Goal: Task Accomplishment & Management: Use online tool/utility

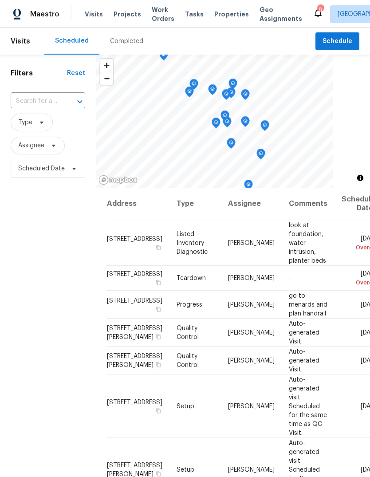
click at [128, 43] on div "Completed" at bounding box center [126, 41] width 33 height 9
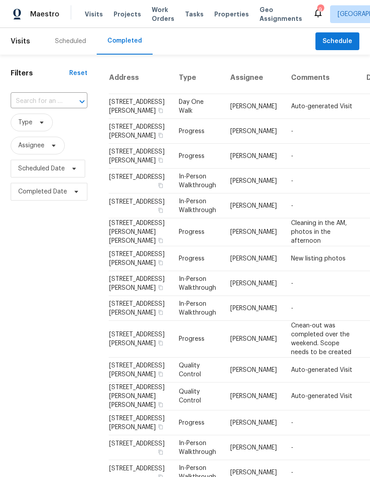
click at [68, 42] on div "Scheduled" at bounding box center [70, 41] width 31 height 9
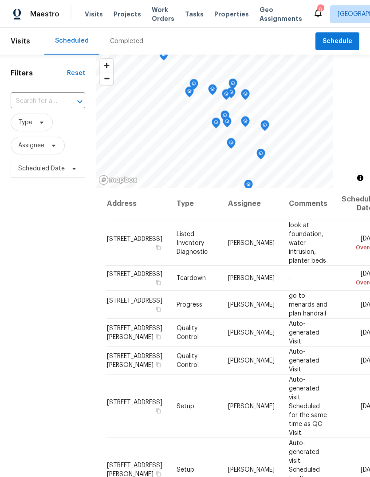
click at [231, 15] on span "Properties" at bounding box center [231, 14] width 35 height 9
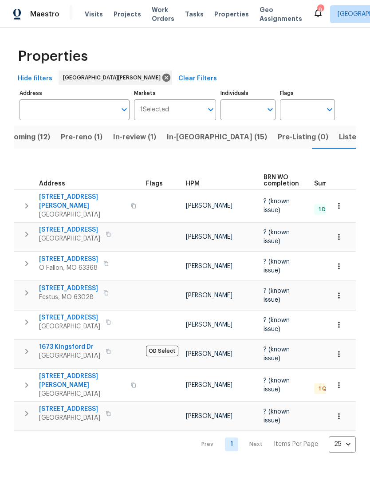
click at [100, 405] on span "15969 Woodlet Park Ct" at bounding box center [69, 409] width 61 height 9
click at [201, 136] on button "In-reno (15)" at bounding box center [217, 137] width 111 height 23
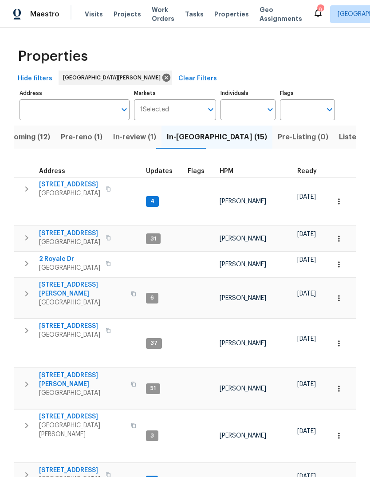
click at [234, 170] on div "HPM" at bounding box center [255, 171] width 71 height 6
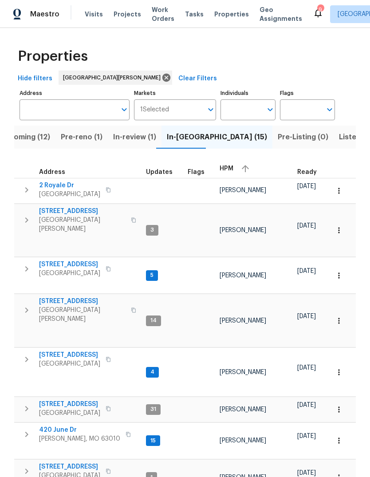
click at [232, 166] on div "HPM" at bounding box center [255, 168] width 71 height 13
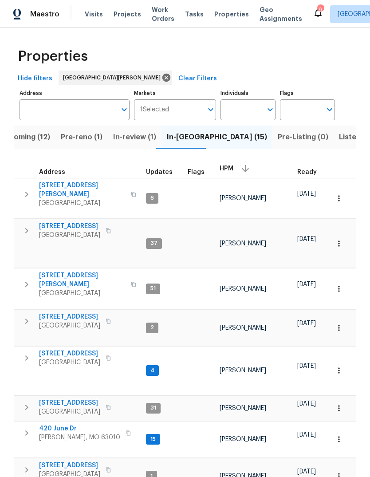
click at [92, 141] on span "Pre-reno (1)" at bounding box center [82, 137] width 42 height 12
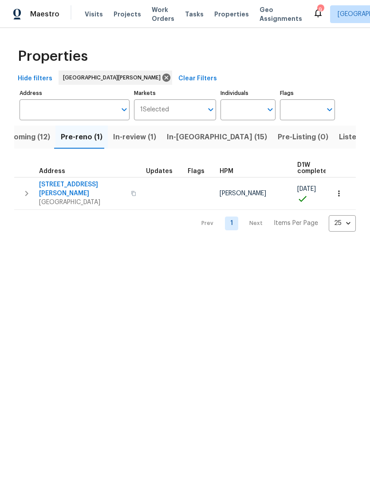
click at [79, 198] on span "Saint Louis, MO 63139" at bounding box center [82, 202] width 87 height 9
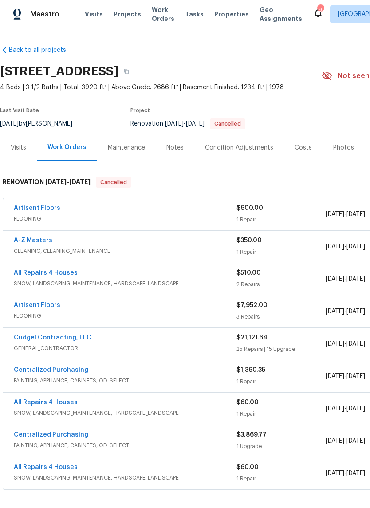
click at [178, 145] on div "Notes" at bounding box center [174, 147] width 17 height 9
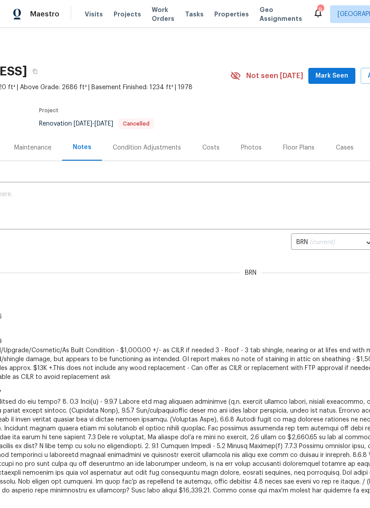
scroll to position [0, 91]
click at [339, 80] on span "Mark Seen" at bounding box center [331, 76] width 33 height 11
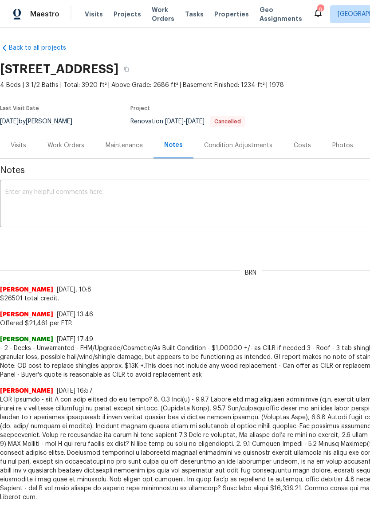
scroll to position [3, 0]
click at [303, 147] on div "Costs" at bounding box center [302, 145] width 17 height 9
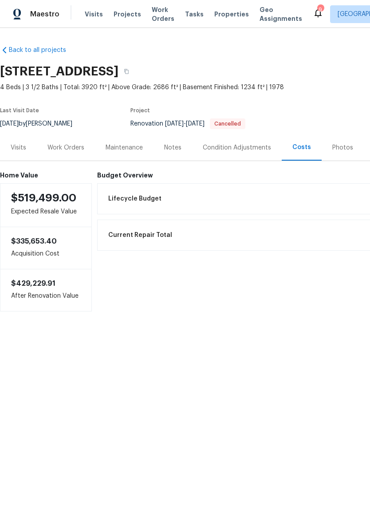
click at [343, 149] on div "Photos" at bounding box center [342, 147] width 21 height 9
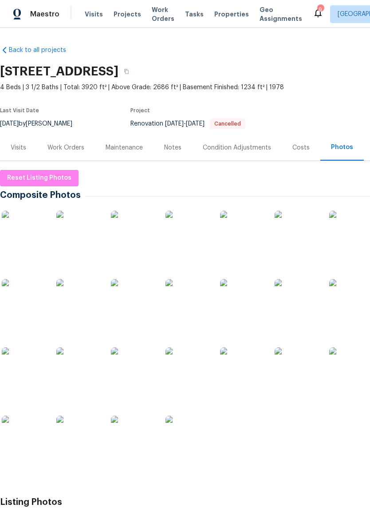
click at [20, 153] on div "Visits" at bounding box center [18, 147] width 37 height 26
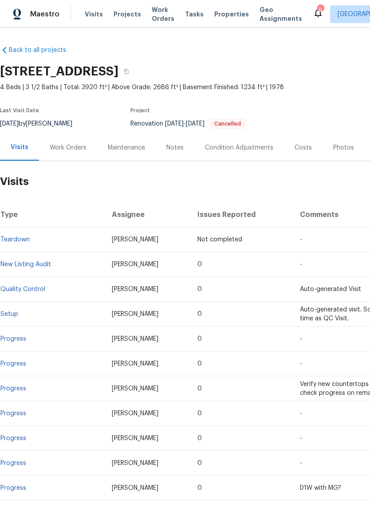
click at [78, 150] on div "Work Orders" at bounding box center [68, 147] width 37 height 9
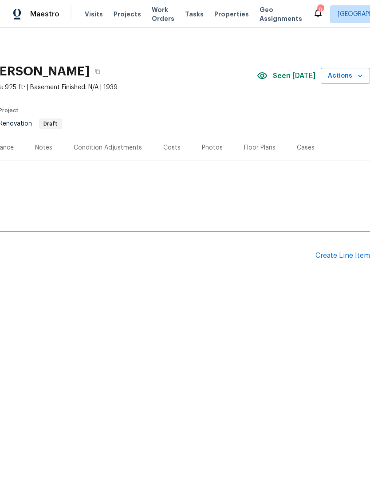
scroll to position [0, 131]
click at [350, 256] on div "Create Line Item" at bounding box center [342, 256] width 55 height 8
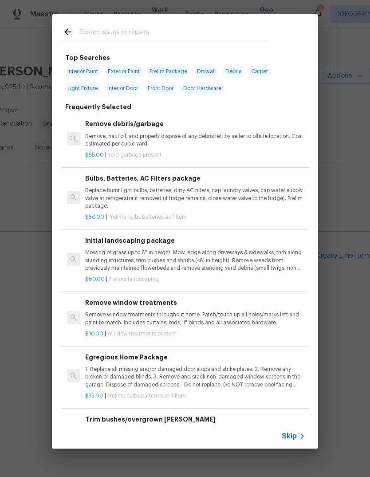
click at [292, 437] on span "Skip" at bounding box center [289, 436] width 15 height 9
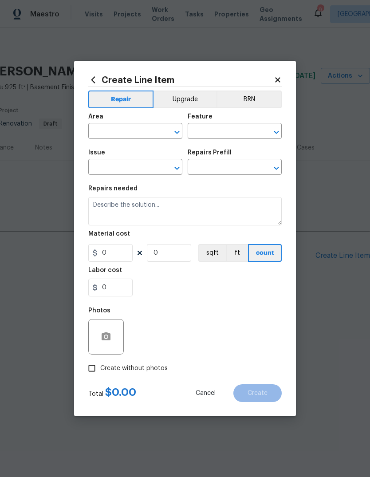
click at [136, 133] on input "text" at bounding box center [122, 132] width 69 height 14
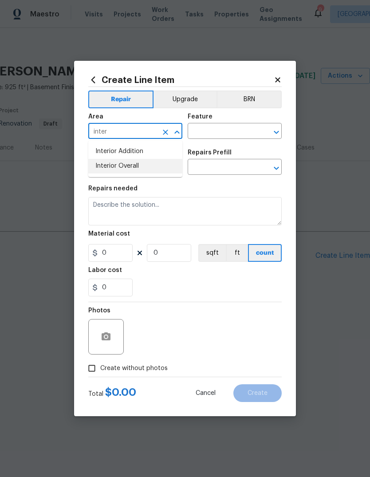
click at [162, 162] on li "Interior Overall" at bounding box center [135, 166] width 94 height 15
type input "Interior Overall"
click at [229, 131] on input "text" at bounding box center [222, 132] width 69 height 14
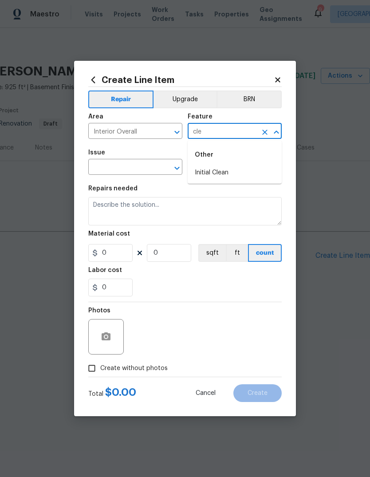
click at [240, 174] on li "Initial Clean" at bounding box center [235, 172] width 94 height 15
type input "Initial Clean"
click at [140, 163] on input "text" at bounding box center [122, 168] width 69 height 14
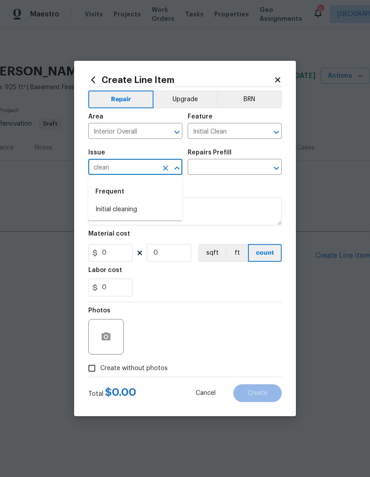
click at [144, 209] on li "Initial cleaning" at bounding box center [135, 209] width 94 height 15
type input "Initial cleaning"
click at [224, 170] on input "text" at bounding box center [222, 168] width 69 height 14
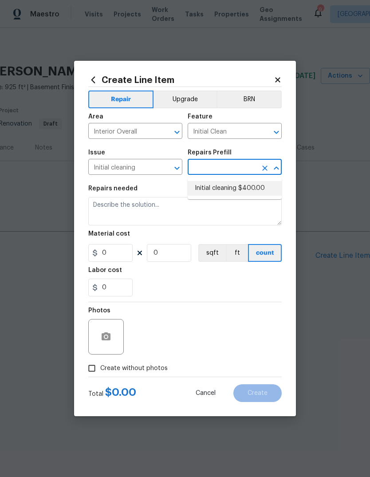
click at [239, 191] on li "Initial cleaning $400.00" at bounding box center [235, 188] width 94 height 15
type input "Initial cleaning $400.00"
type input "Home Readiness Packages"
type textarea "1. Wipe down exterior doors and trim. 2. Clean out all exterior light fixtures …"
type input "1"
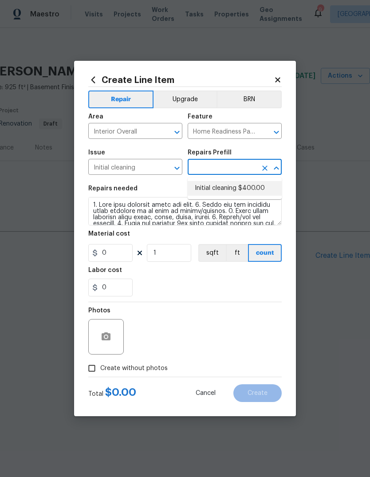
type input "Initial cleaning $400.00"
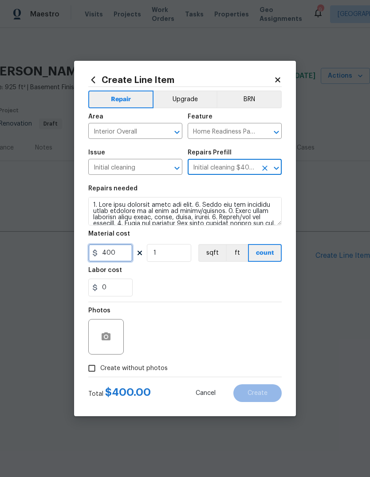
click at [122, 253] on input "400" at bounding box center [110, 253] width 44 height 18
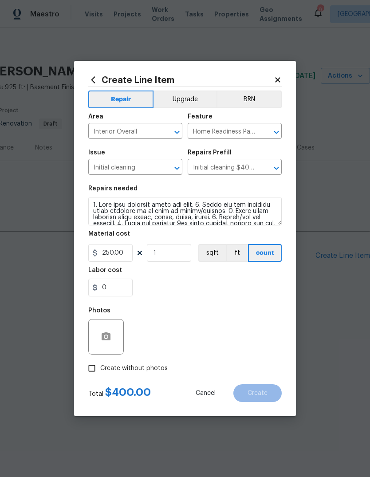
click at [242, 283] on div "0" at bounding box center [184, 288] width 193 height 18
type input "250"
click at [159, 366] on span "Create without photos" at bounding box center [133, 368] width 67 height 9
click at [100, 366] on input "Create without photos" at bounding box center [91, 368] width 17 height 17
checkbox input "true"
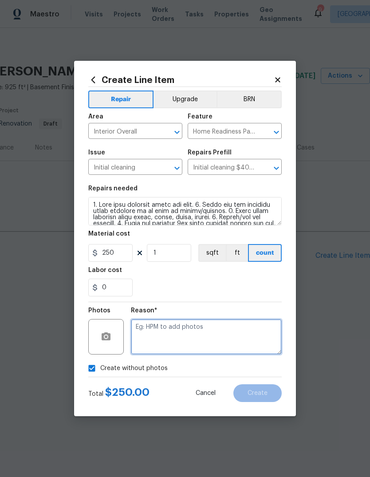
click at [195, 334] on textarea at bounding box center [206, 336] width 151 height 35
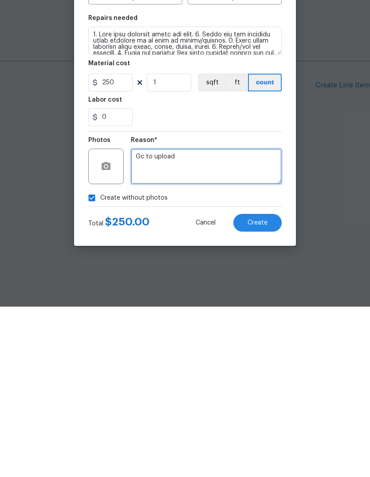
type textarea "Gc to upload"
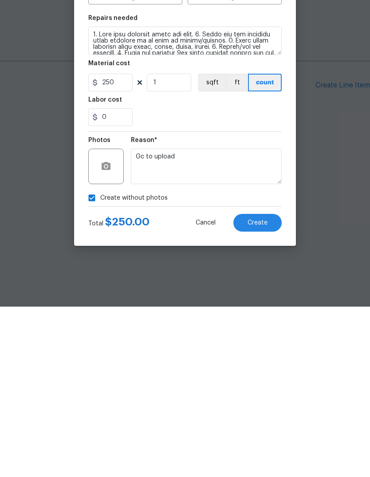
click at [270, 384] on button "Create" at bounding box center [257, 393] width 48 height 18
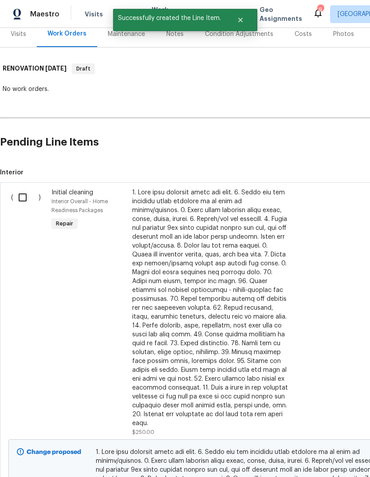
scroll to position [114, 0]
click at [24, 193] on input "checkbox" at bounding box center [25, 197] width 25 height 19
checkbox input "true"
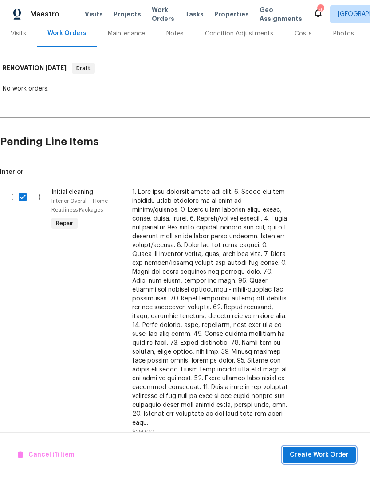
click at [345, 453] on span "Create Work Order" at bounding box center [319, 454] width 59 height 11
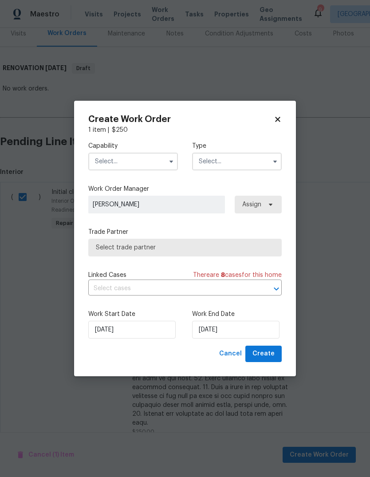
click at [146, 157] on input "text" at bounding box center [133, 162] width 90 height 18
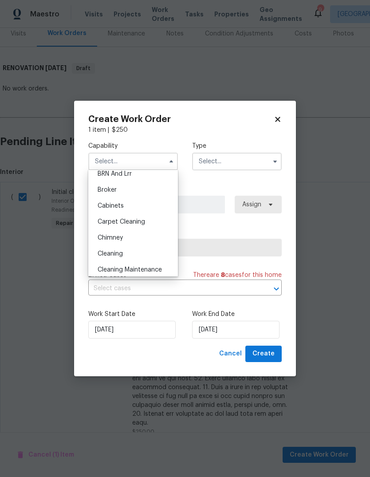
scroll to position [59, 0]
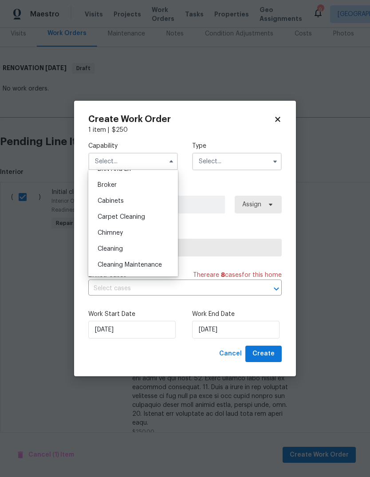
click at [145, 245] on div "Cleaning" at bounding box center [133, 249] width 85 height 16
type input "Cleaning"
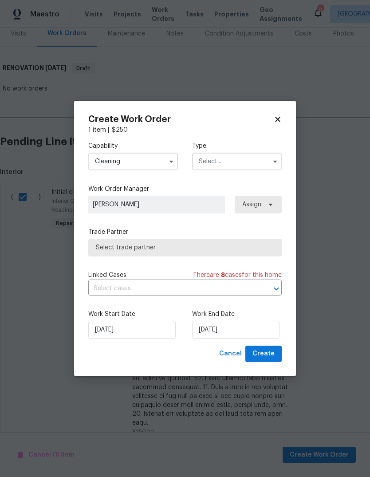
click at [233, 160] on input "text" at bounding box center [237, 162] width 90 height 18
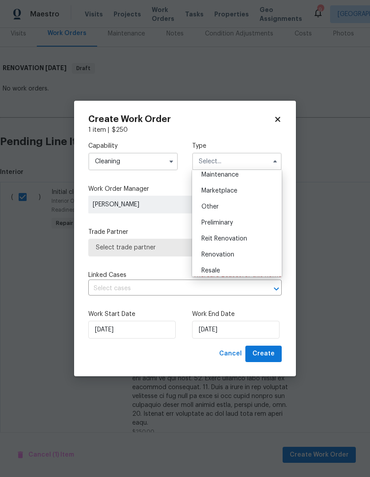
scroll to position [155, 0]
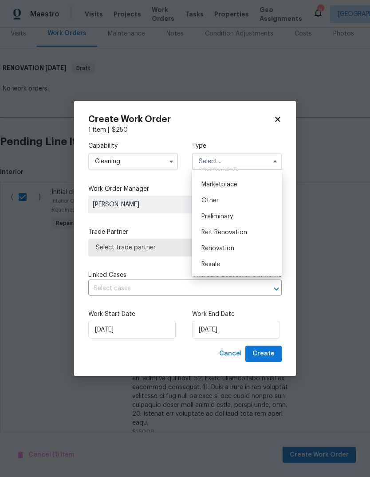
click at [244, 248] on div "Renovation" at bounding box center [236, 248] width 85 height 16
type input "Renovation"
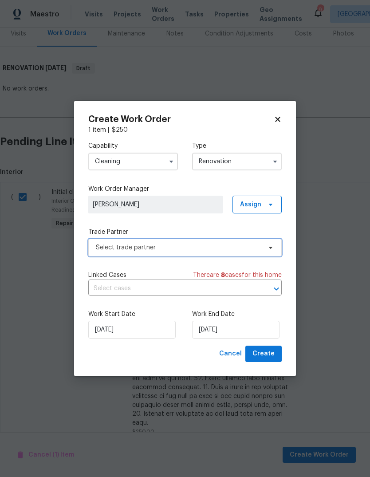
click at [216, 242] on span "Select trade partner" at bounding box center [184, 248] width 193 height 18
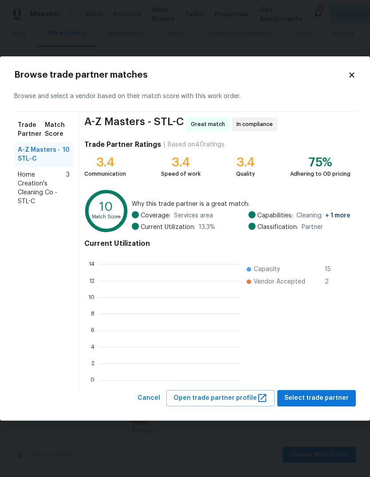
scroll to position [124, 141]
click at [331, 397] on span "Select trade partner" at bounding box center [316, 398] width 64 height 11
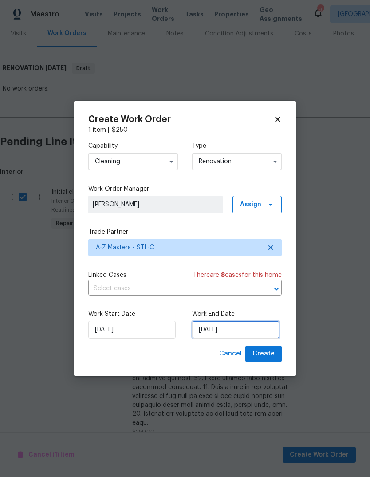
click at [270, 330] on input "8/12/2025" at bounding box center [235, 330] width 87 height 18
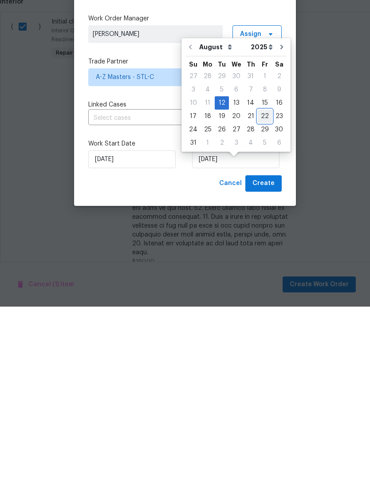
click at [262, 280] on div "22" at bounding box center [265, 286] width 14 height 12
type input "8/22/2025"
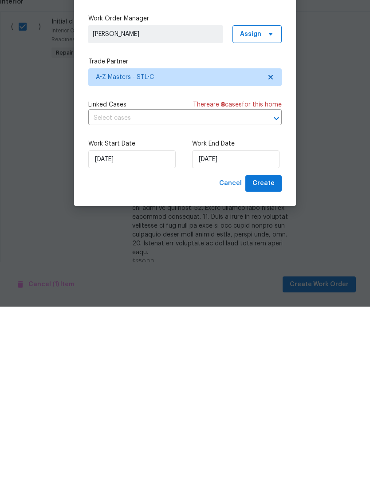
scroll to position [33, 0]
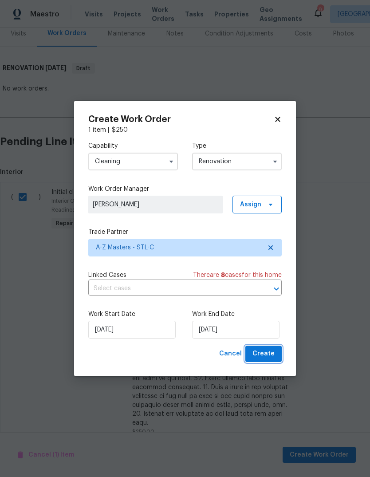
click at [267, 358] on span "Create" at bounding box center [263, 353] width 22 height 11
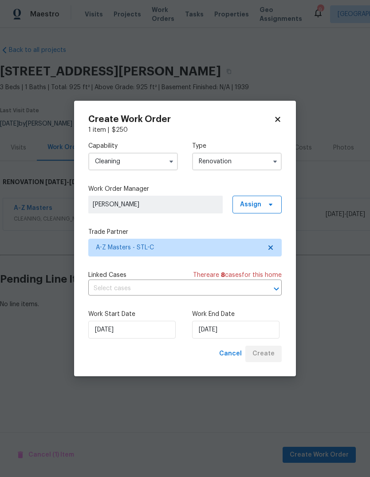
scroll to position [0, 0]
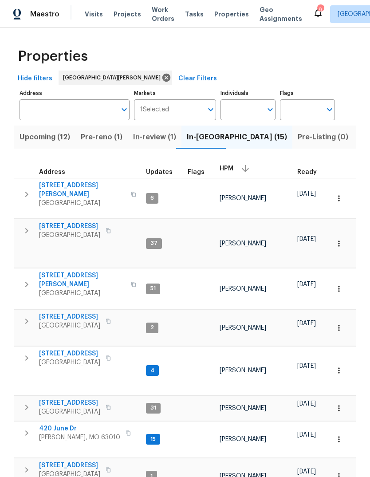
click at [131, 14] on span "Projects" at bounding box center [128, 14] width 28 height 9
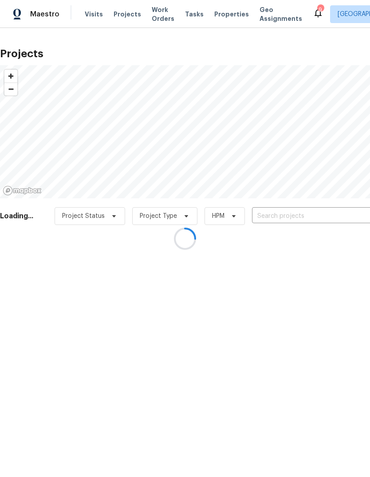
click at [310, 218] on div at bounding box center [185, 238] width 370 height 477
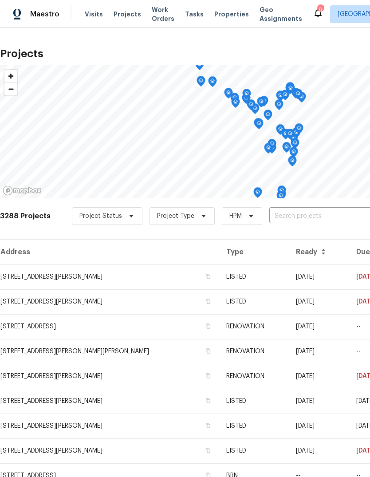
click at [306, 218] on input "text" at bounding box center [320, 216] width 102 height 14
type input "burnett"
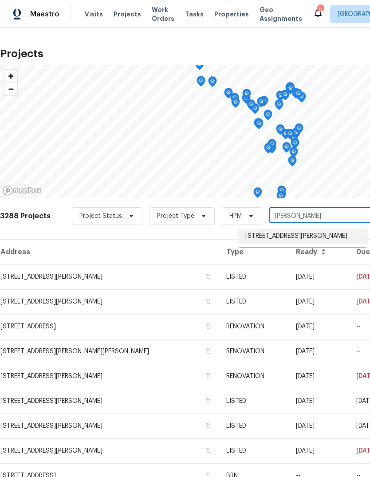
click at [313, 236] on li "4127 Burnett Ave, Saint Louis, MO 63125" at bounding box center [302, 236] width 129 height 15
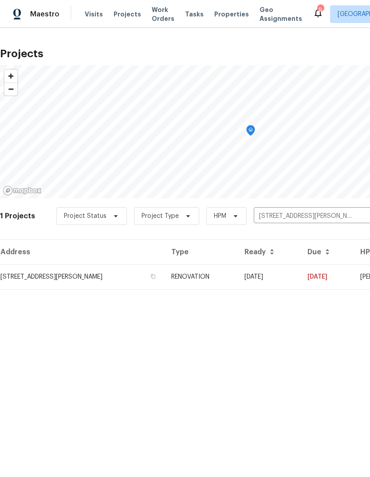
click at [290, 283] on td "09/24/24" at bounding box center [268, 276] width 63 height 25
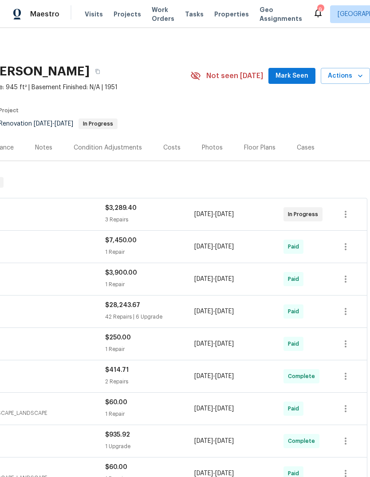
scroll to position [0, 131]
click at [307, 80] on span "Mark Seen" at bounding box center [292, 76] width 33 height 11
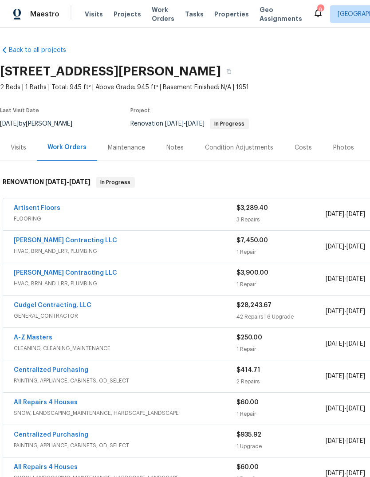
scroll to position [0, 0]
click at [27, 208] on link "Artisent Floors" at bounding box center [37, 208] width 47 height 6
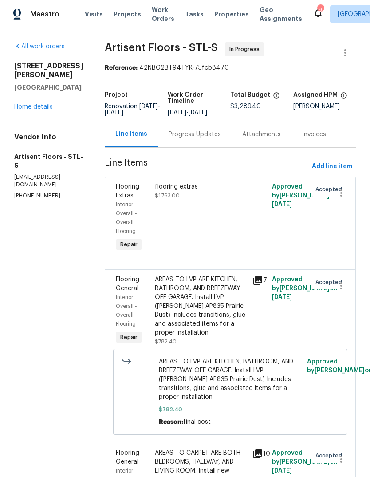
click at [215, 139] on div "Progress Updates" at bounding box center [195, 134] width 52 height 9
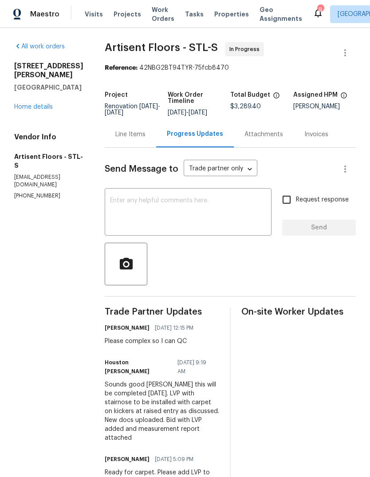
click at [201, 216] on textarea at bounding box center [188, 212] width 156 height 31
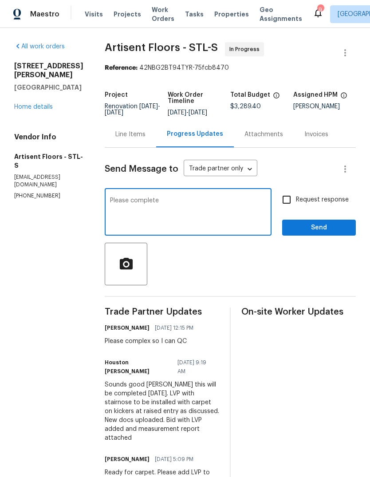
type textarea "Please complete"
click at [325, 204] on span "Request response" at bounding box center [322, 199] width 53 height 9
click at [296, 204] on input "Request response" at bounding box center [286, 199] width 19 height 19
checkbox input "true"
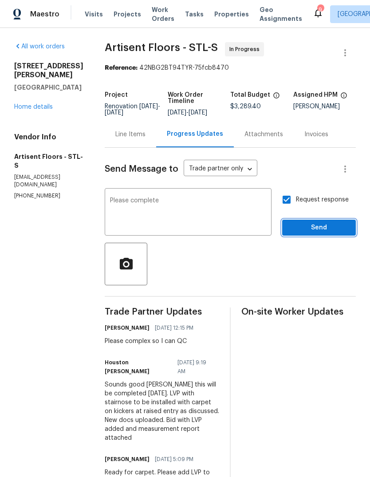
click at [330, 233] on span "Send" at bounding box center [318, 227] width 59 height 11
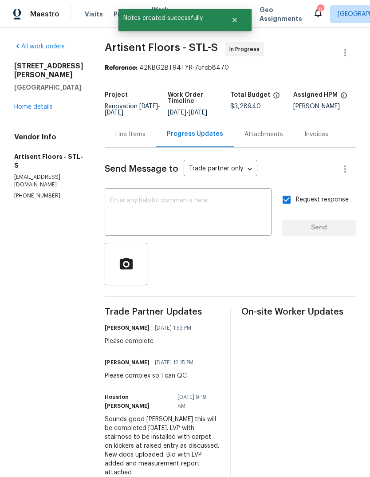
click at [50, 104] on link "Home details" at bounding box center [33, 107] width 39 height 6
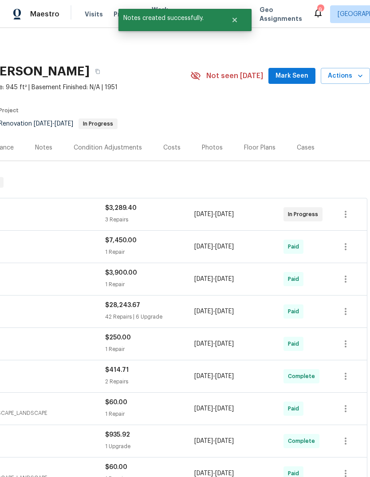
scroll to position [0, 131]
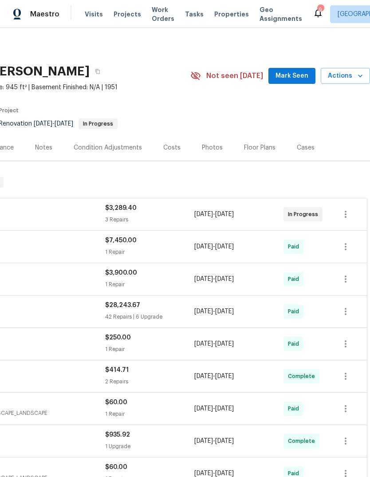
click at [298, 76] on span "Mark Seen" at bounding box center [292, 76] width 33 height 11
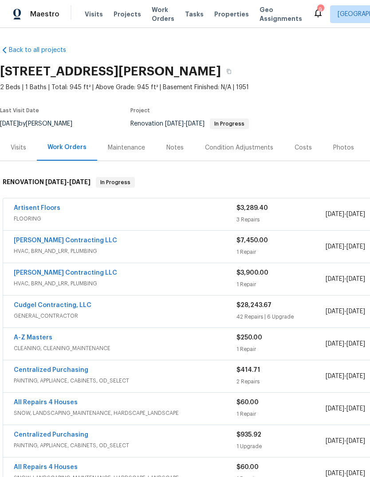
scroll to position [0, 0]
click at [130, 148] on div "Maintenance" at bounding box center [126, 147] width 37 height 9
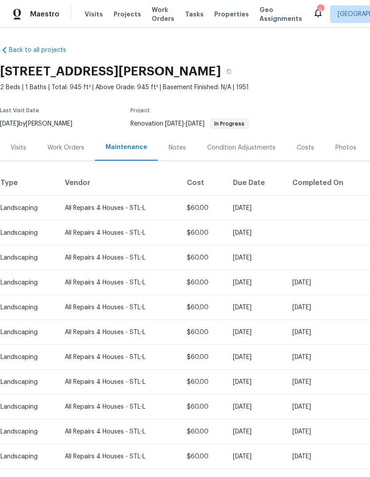
click at [73, 148] on div "Work Orders" at bounding box center [65, 147] width 37 height 9
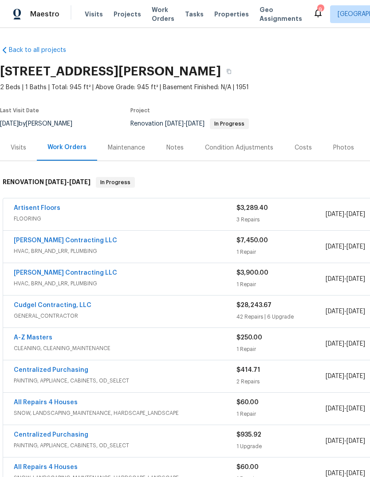
click at [139, 148] on div "Maintenance" at bounding box center [126, 147] width 37 height 9
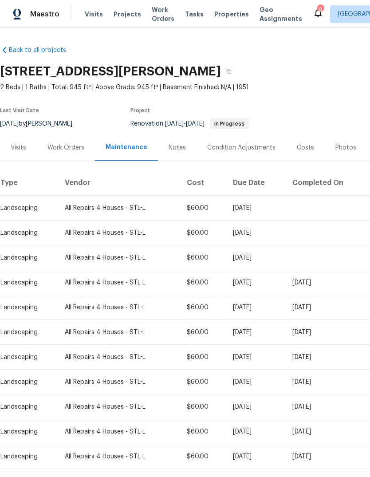
click at [127, 16] on span "Projects" at bounding box center [128, 14] width 28 height 9
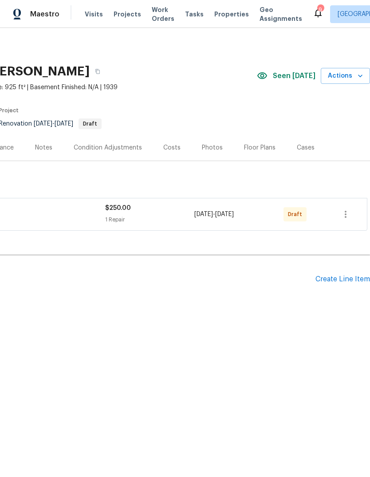
scroll to position [0, 131]
click at [353, 278] on div "Create Line Item" at bounding box center [342, 279] width 55 height 8
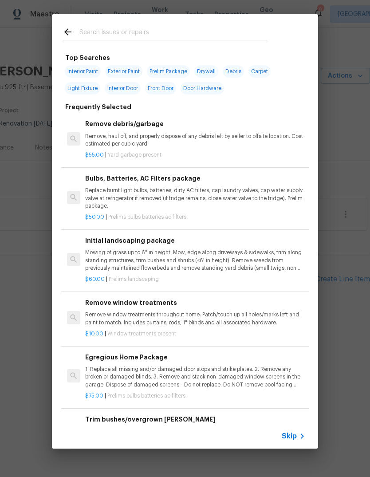
click at [298, 435] on icon at bounding box center [302, 436] width 11 height 11
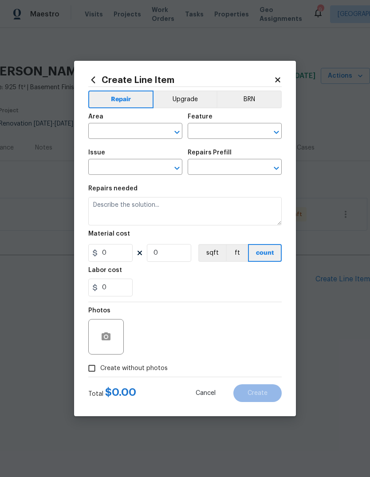
click at [125, 132] on input "text" at bounding box center [122, 132] width 69 height 14
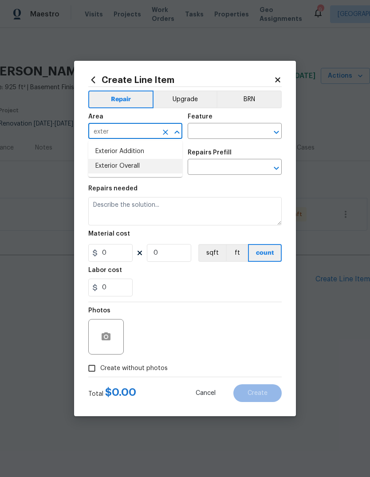
click at [163, 164] on li "Exterior Overall" at bounding box center [135, 166] width 94 height 15
type input "Exterior Overall"
click at [230, 131] on input "text" at bounding box center [222, 132] width 69 height 14
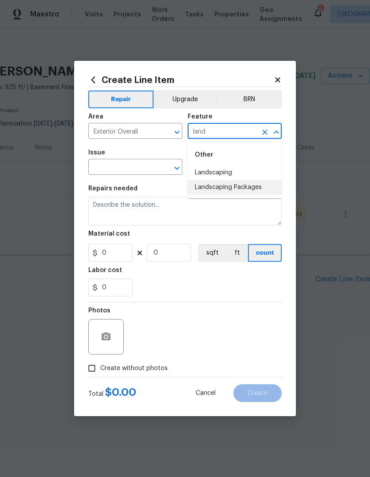
click at [265, 188] on li "Landscaping Packages" at bounding box center [235, 187] width 94 height 15
type input "Landscaping Packages"
click at [151, 166] on input "text" at bounding box center [122, 168] width 69 height 14
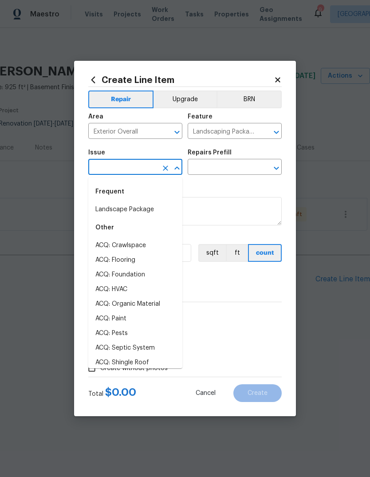
click at [153, 214] on li "Landscape Package" at bounding box center [135, 209] width 94 height 15
type input "Landscape Package"
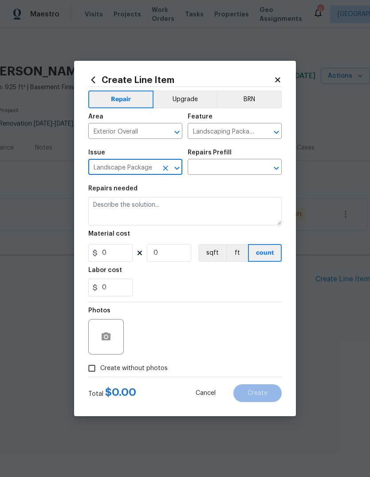
click at [239, 165] on input "text" at bounding box center [222, 168] width 69 height 14
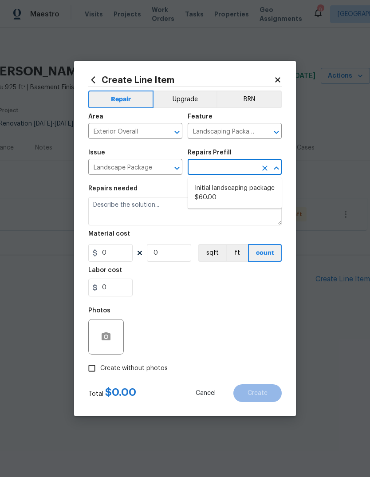
click at [247, 194] on li "Initial landscaping package $60.00" at bounding box center [235, 193] width 94 height 24
type input "Initial landscaping package $60.00"
type input "Home Readiness Packages"
type textarea "Mowing of grass up to 6" in height. Mow, edge along driveways & sidewalks, trim…"
type input "1"
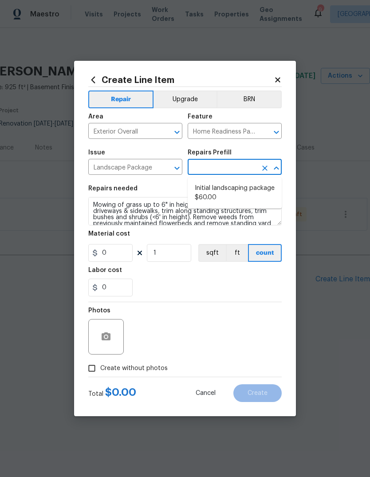
type input "Initial landscaping package $60.00"
type input "60"
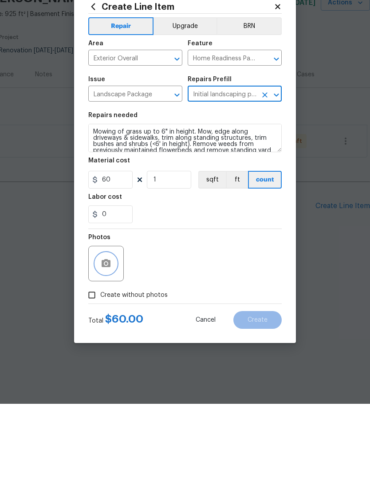
click at [114, 326] on button "button" at bounding box center [105, 336] width 21 height 21
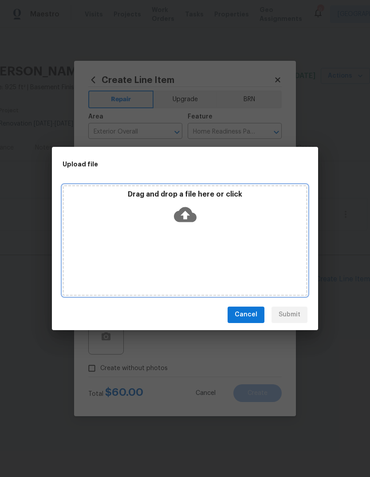
click at [193, 216] on icon at bounding box center [185, 214] width 23 height 15
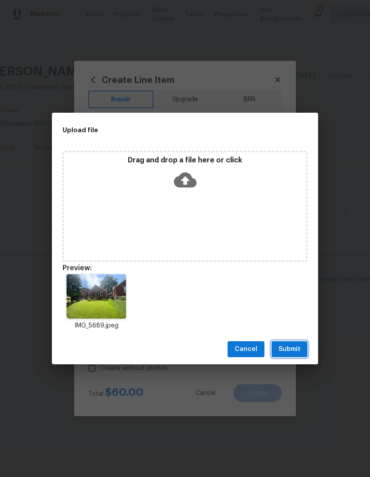
click at [300, 350] on span "Submit" at bounding box center [290, 349] width 22 height 11
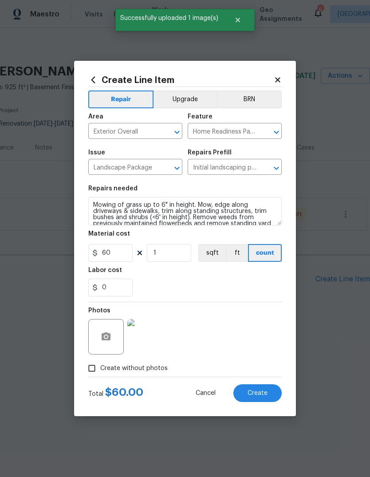
click at [268, 397] on button "Create" at bounding box center [257, 393] width 48 height 18
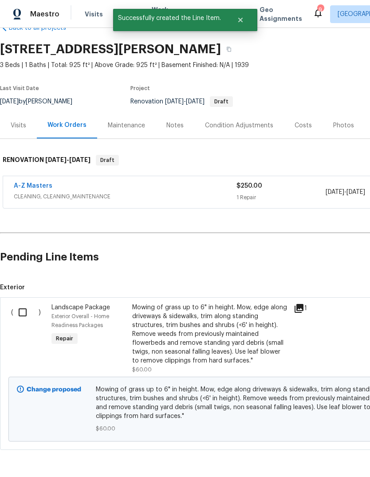
scroll to position [22, 0]
click at [22, 305] on input "checkbox" at bounding box center [25, 312] width 25 height 19
checkbox input "true"
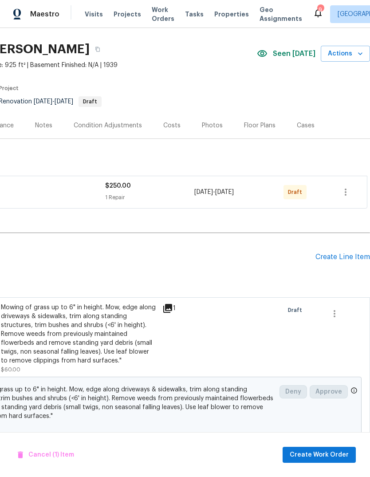
scroll to position [22, 131]
click at [340, 453] on span "Create Work Order" at bounding box center [319, 454] width 59 height 11
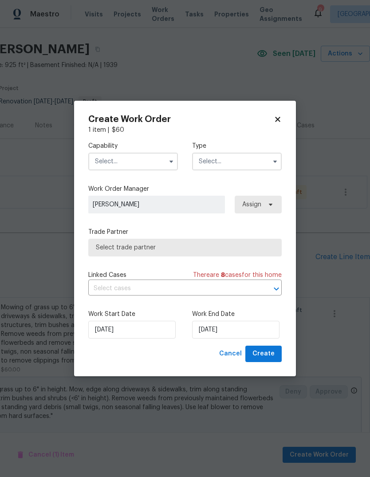
click at [159, 160] on input "text" at bounding box center [133, 162] width 90 height 18
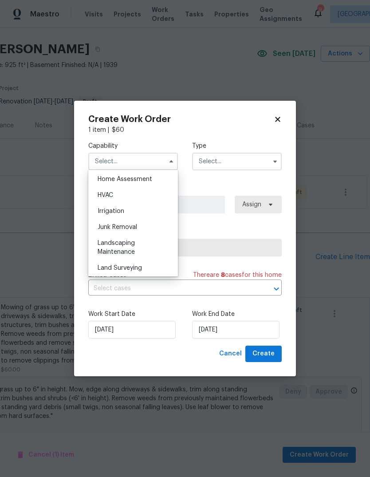
scroll to position [528, 0]
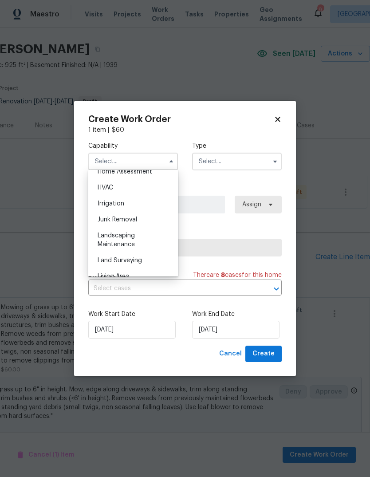
click at [146, 238] on div "Landscaping Maintenance" at bounding box center [133, 240] width 85 height 25
type input "Landscaping Maintenance"
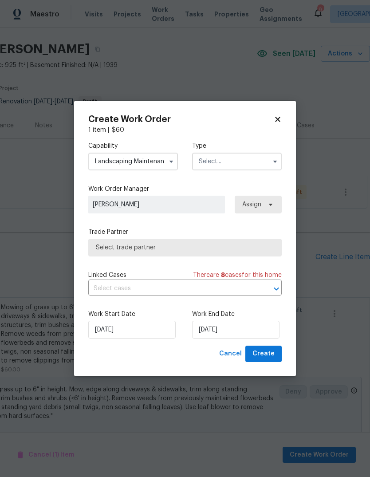
click at [244, 165] on input "text" at bounding box center [237, 162] width 90 height 18
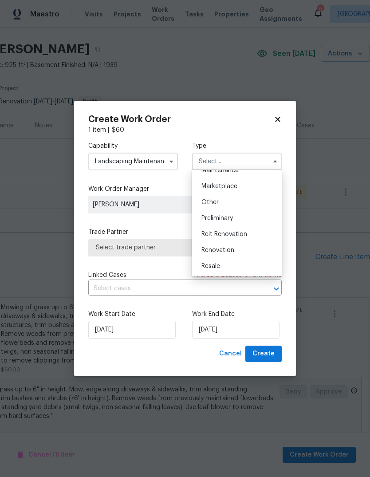
scroll to position [158, 0]
click at [240, 247] on div "Renovation" at bounding box center [236, 246] width 85 height 16
type input "Renovation"
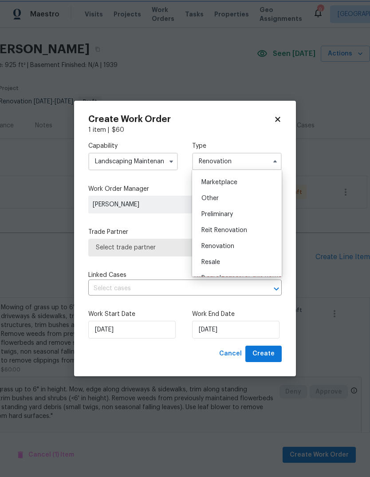
scroll to position [0, 0]
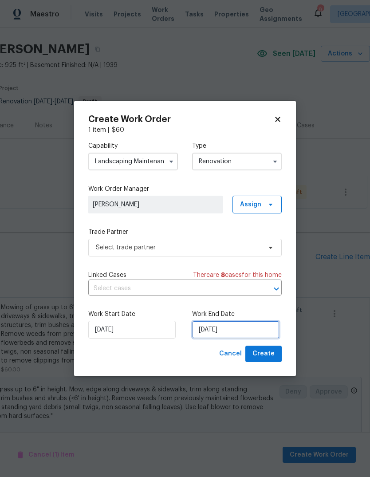
click at [254, 332] on input "[DATE]" at bounding box center [235, 330] width 87 height 18
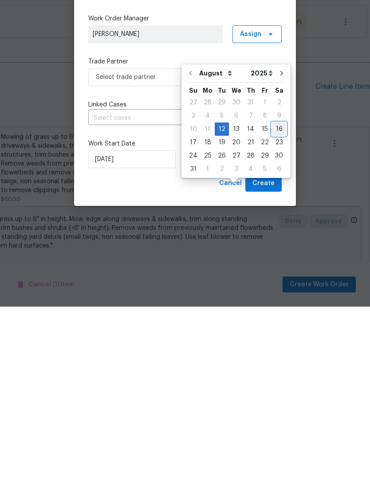
click at [276, 293] on div "16" at bounding box center [279, 299] width 14 height 12
type input "[DATE]"
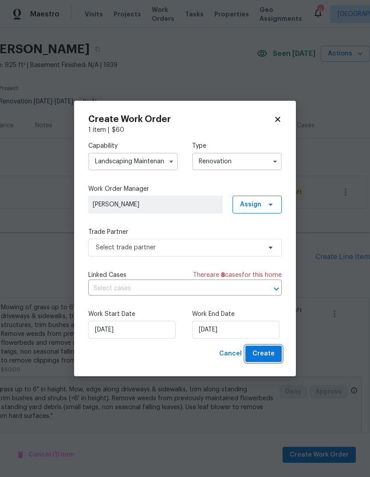
click at [273, 354] on span "Create" at bounding box center [263, 353] width 22 height 11
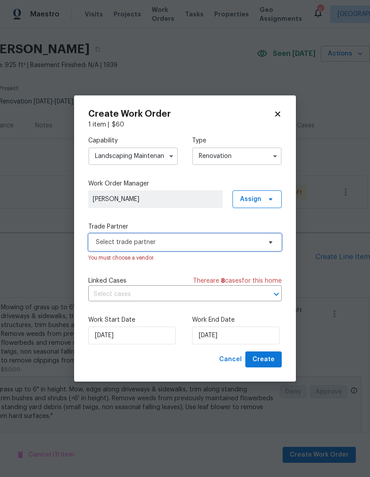
click at [197, 242] on span "Select trade partner" at bounding box center [178, 242] width 165 height 9
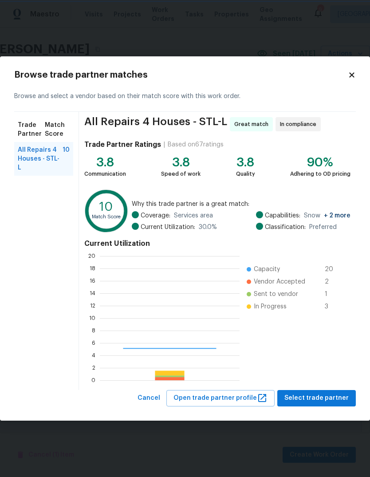
scroll to position [124, 140]
click at [329, 396] on span "Select trade partner" at bounding box center [316, 398] width 64 height 11
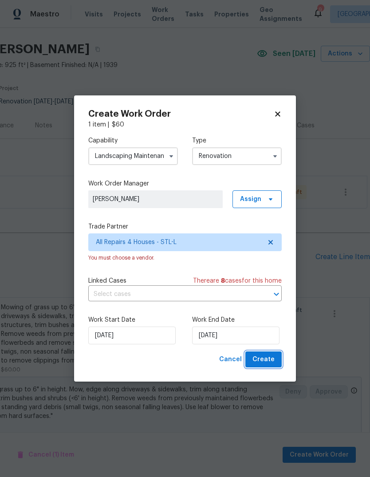
click at [270, 361] on span "Create" at bounding box center [263, 359] width 22 height 11
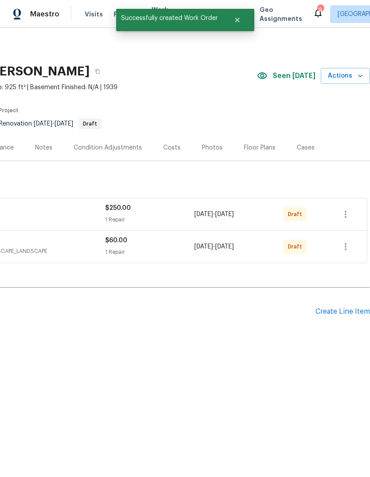
scroll to position [0, 131]
click at [348, 244] on icon "button" at bounding box center [345, 246] width 11 height 11
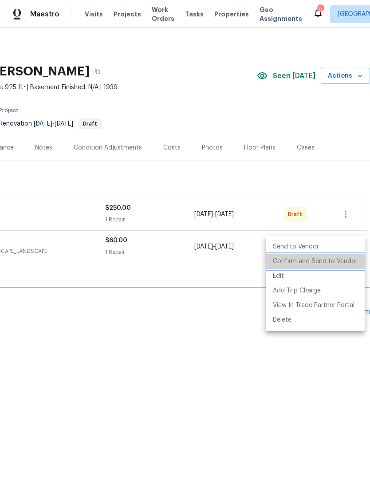
click at [347, 262] on li "Confirm and Send to Vendor" at bounding box center [315, 261] width 99 height 15
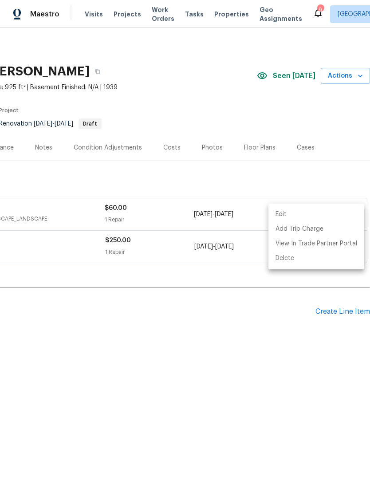
click at [311, 368] on div at bounding box center [185, 238] width 370 height 477
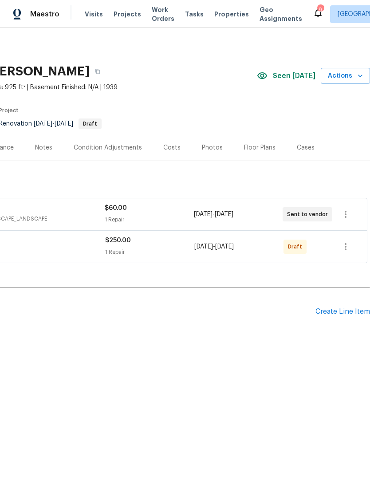
click at [350, 314] on div "Create Line Item" at bounding box center [342, 311] width 55 height 8
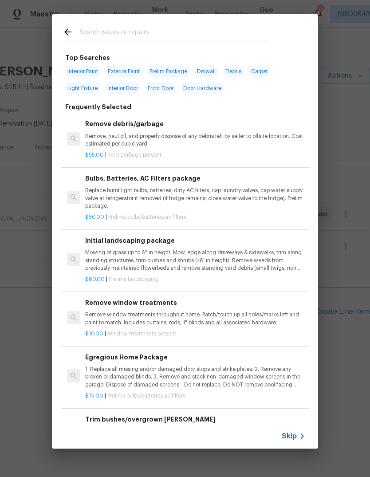
click at [298, 446] on div "Skip" at bounding box center [185, 436] width 266 height 25
click at [299, 438] on icon at bounding box center [302, 436] width 11 height 11
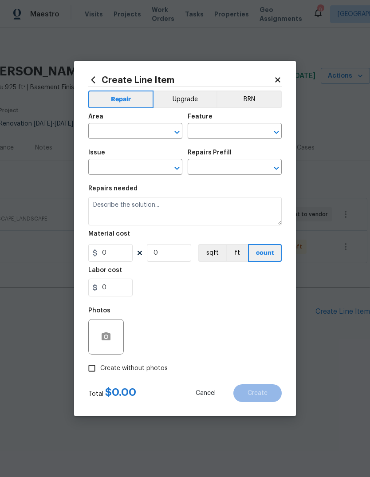
click at [134, 129] on input "text" at bounding box center [122, 132] width 69 height 14
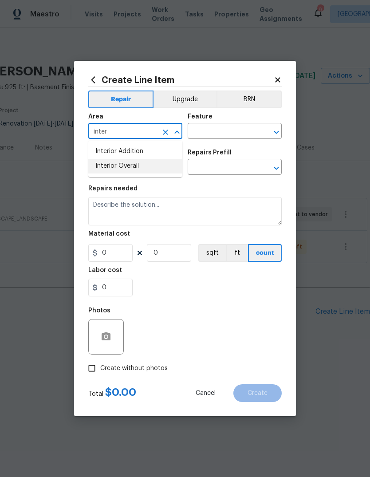
click at [160, 169] on li "Interior Overall" at bounding box center [135, 166] width 94 height 15
type input "Interior Overall"
click at [230, 130] on input "text" at bounding box center [222, 132] width 69 height 14
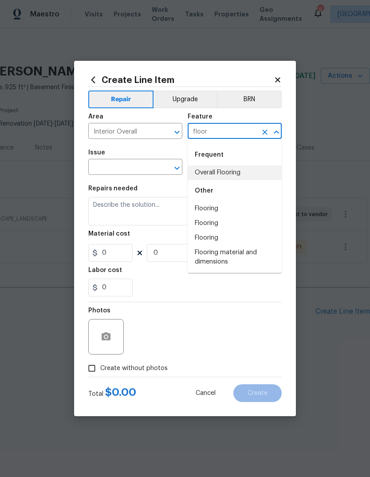
click at [245, 175] on li "Overall Flooring" at bounding box center [235, 172] width 94 height 15
type input "Overall Flooring"
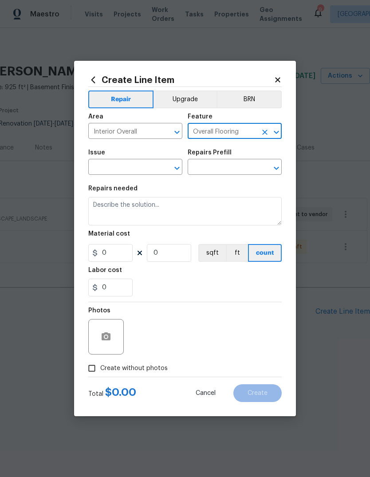
click at [154, 173] on input "text" at bounding box center [122, 168] width 69 height 14
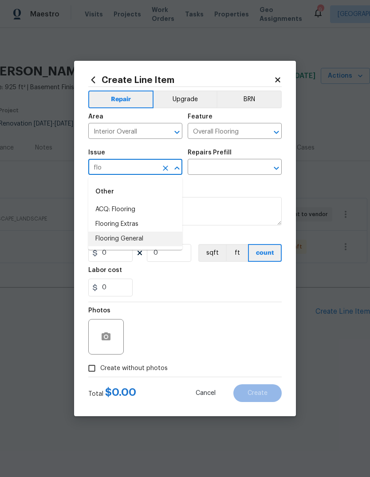
click at [173, 238] on li "Flooring General" at bounding box center [135, 239] width 94 height 15
type input "Flooring General"
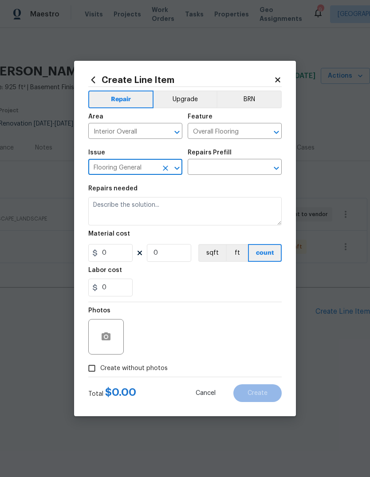
click at [241, 169] on input "text" at bounding box center [222, 168] width 69 height 14
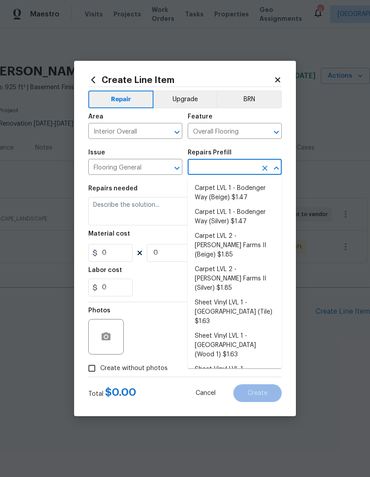
click at [249, 197] on li "Carpet LVL 1 - Bodenger Way (Beige) $1.47" at bounding box center [235, 193] width 94 height 24
type input "Carpet LVL 1 - Bodenger Way (Beige) $1.47"
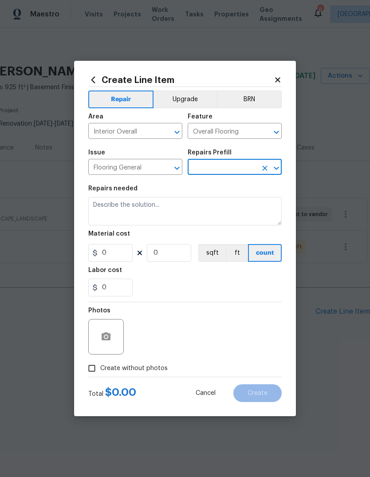
type textarea "Install new carpet. (Bodenger Way 749 Bird Bath, Beige) at all previously carpe…"
type input "1"
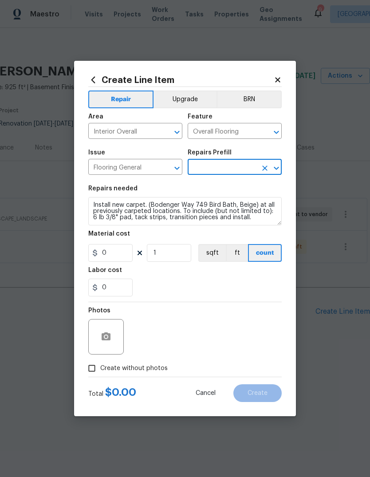
type input "Carpet LVL 1 - Bodenger Way (Beige) $1.47"
type input "1.47"
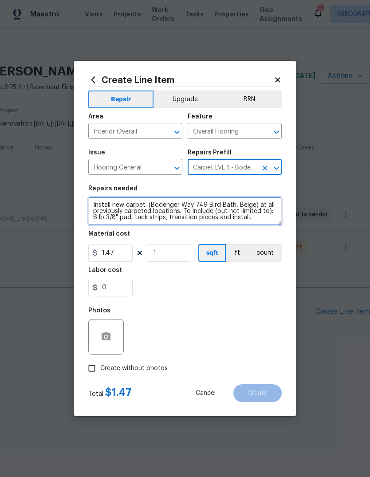
click at [96, 204] on textarea "Install new carpet. (Bodenger Way 749 Bird Bath, Beige) at all previously carpe…" at bounding box center [184, 211] width 193 height 28
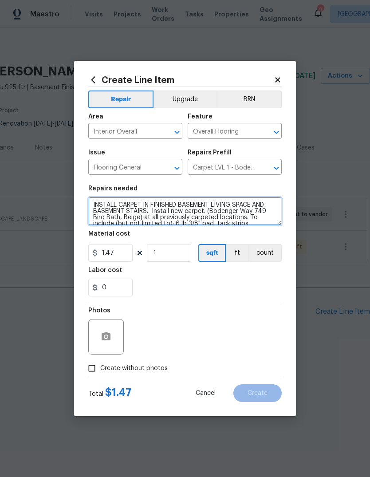
type textarea "INSTALL CARPET IN FINISHED BASEMENT LIVING SPACE AND BASEMENT STAIRS. Install n…"
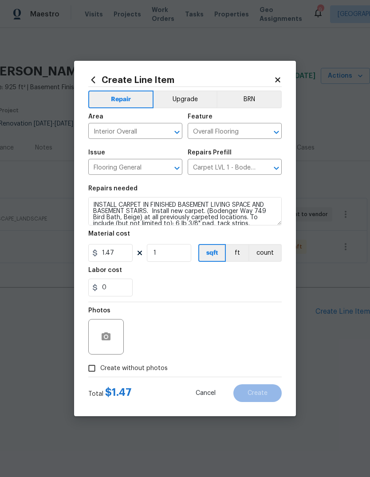
click at [190, 276] on div "Labor cost" at bounding box center [184, 273] width 193 height 12
click at [112, 334] on button "button" at bounding box center [105, 336] width 21 height 21
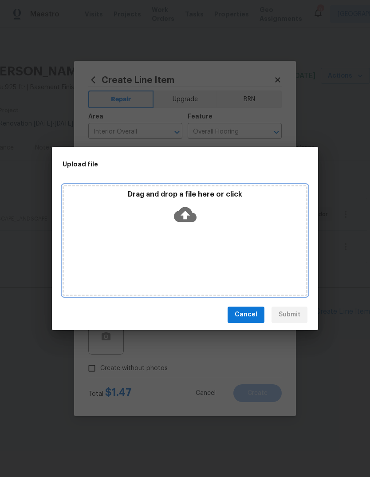
click at [190, 212] on icon at bounding box center [185, 214] width 23 height 15
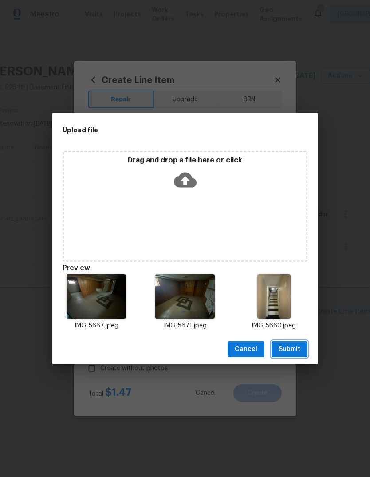
click at [297, 348] on span "Submit" at bounding box center [290, 349] width 22 height 11
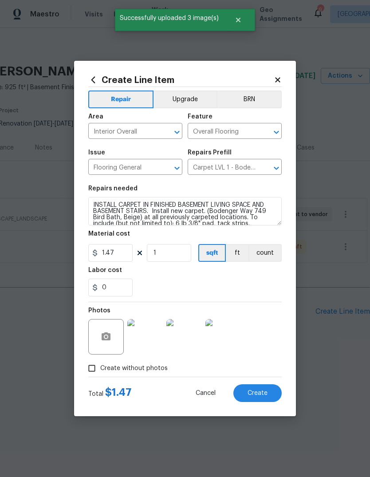
click at [147, 333] on img at bounding box center [144, 336] width 35 height 35
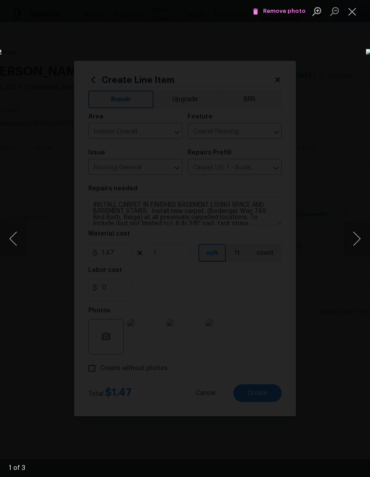
click at [354, 236] on button "Next image" at bounding box center [356, 238] width 27 height 35
click at [357, 233] on button "Next image" at bounding box center [356, 238] width 27 height 35
click at [351, 236] on button "Next image" at bounding box center [356, 238] width 27 height 35
click at [347, 8] on button "Close lightbox" at bounding box center [352, 12] width 18 height 16
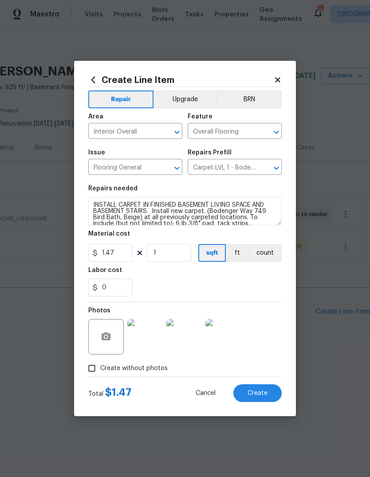
click at [229, 339] on img at bounding box center [222, 336] width 35 height 35
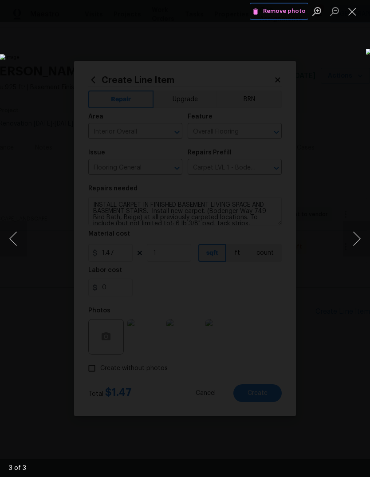
click at [297, 9] on span "Remove photo" at bounding box center [278, 11] width 53 height 10
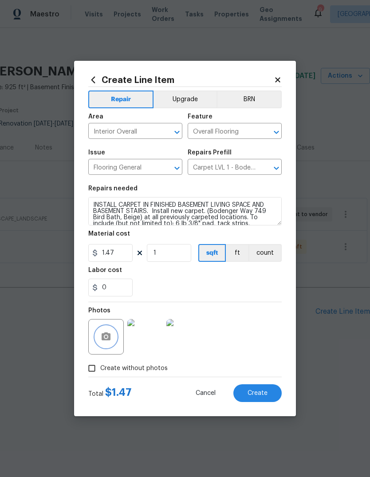
click at [115, 337] on button "button" at bounding box center [105, 336] width 21 height 21
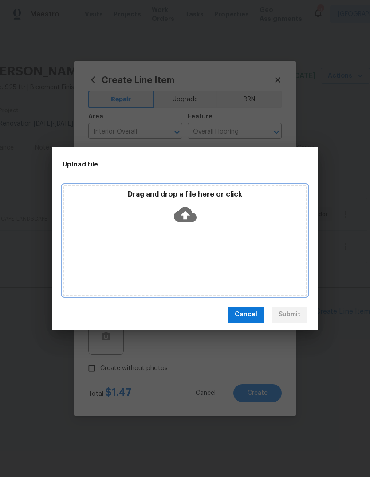
click at [187, 215] on icon at bounding box center [185, 214] width 23 height 23
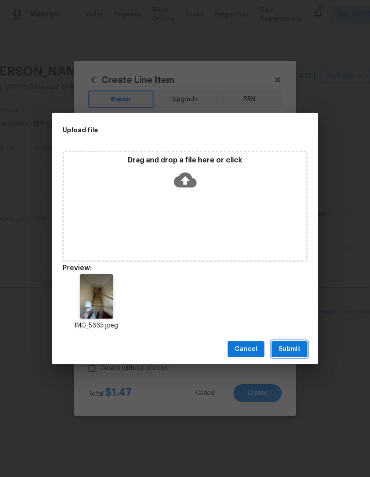
click at [299, 353] on span "Submit" at bounding box center [290, 349] width 22 height 11
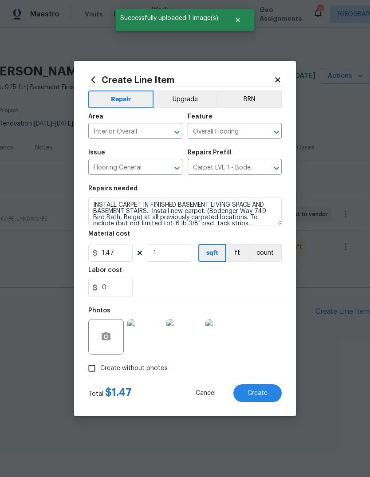
click at [229, 337] on img at bounding box center [222, 336] width 35 height 35
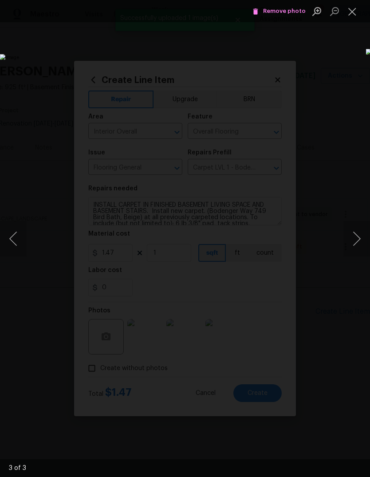
click at [357, 245] on button "Next image" at bounding box center [356, 238] width 27 height 35
click at [359, 241] on button "Next image" at bounding box center [356, 238] width 27 height 35
click at [356, 14] on button "Close lightbox" at bounding box center [352, 12] width 18 height 16
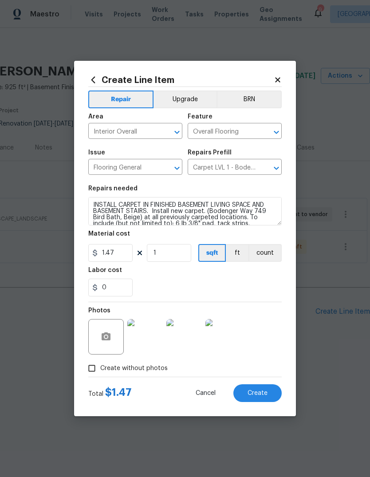
click at [271, 394] on button "Create" at bounding box center [257, 393] width 48 height 18
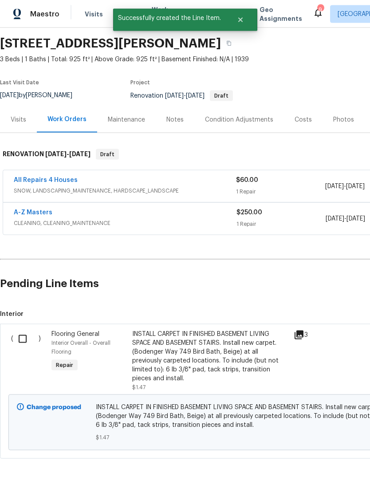
scroll to position [33, 0]
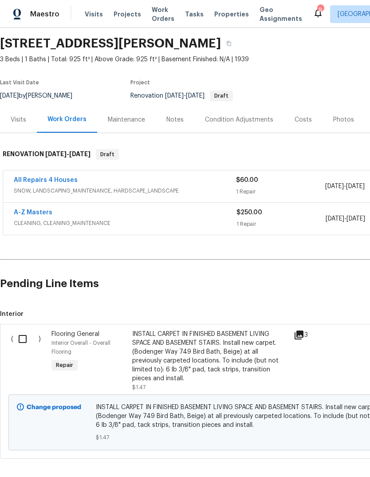
click at [27, 330] on input "checkbox" at bounding box center [25, 339] width 25 height 19
checkbox input "true"
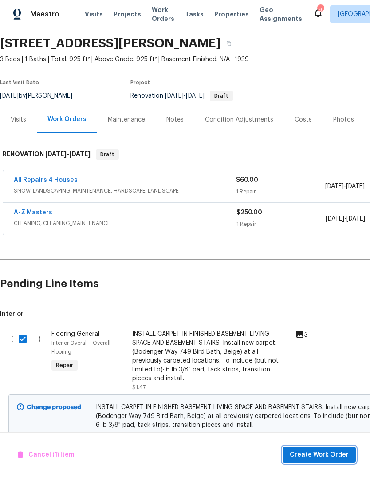
click at [324, 456] on span "Create Work Order" at bounding box center [319, 454] width 59 height 11
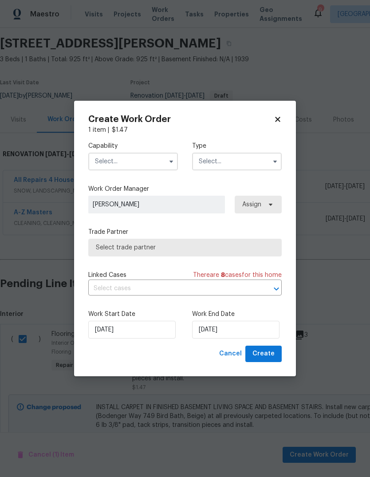
click at [143, 159] on input "text" at bounding box center [133, 162] width 90 height 18
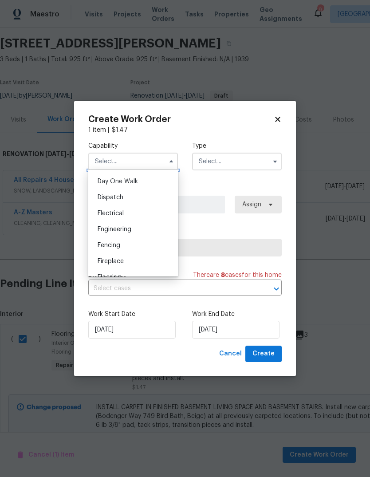
scroll to position [274, 0]
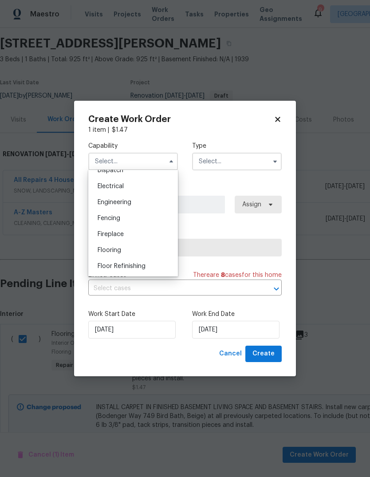
click at [146, 250] on div "Flooring" at bounding box center [133, 250] width 85 height 16
type input "Flooring"
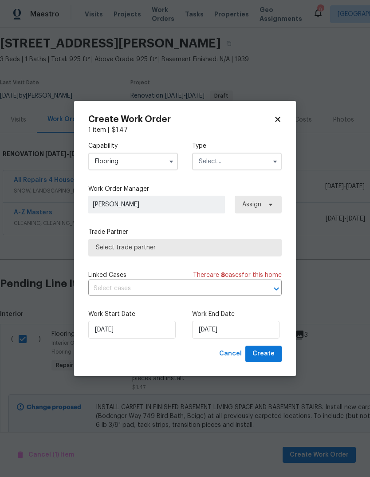
click at [244, 162] on input "text" at bounding box center [237, 162] width 90 height 18
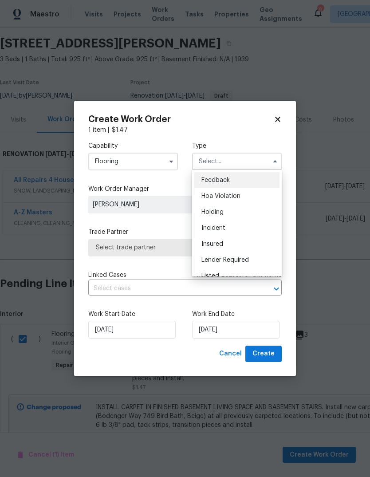
click at [259, 252] on div "Lender Required" at bounding box center [236, 260] width 85 height 16
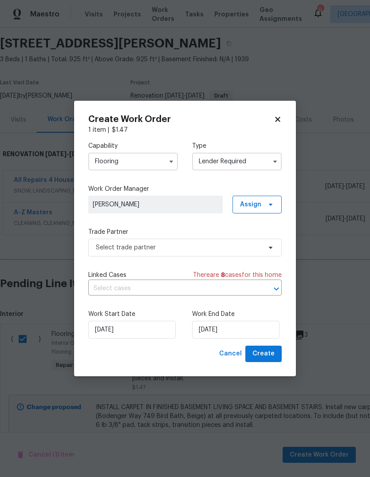
click at [259, 160] on input "Lender Required" at bounding box center [237, 162] width 90 height 18
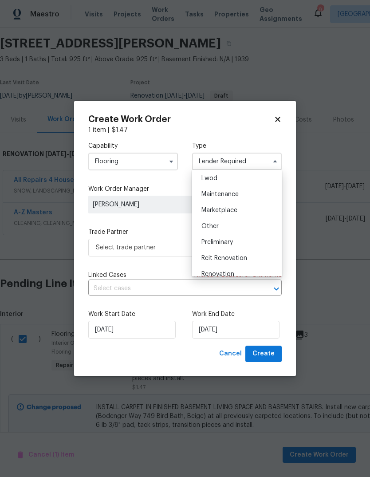
scroll to position [159, 0]
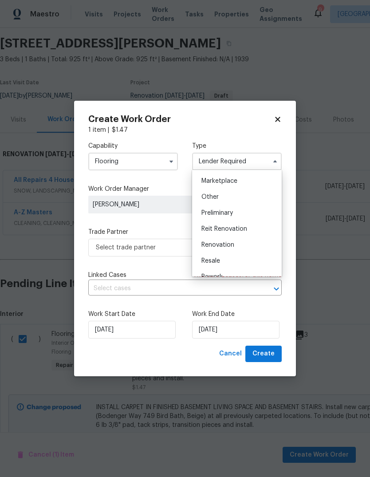
click at [248, 244] on div "Renovation" at bounding box center [236, 245] width 85 height 16
type input "Renovation"
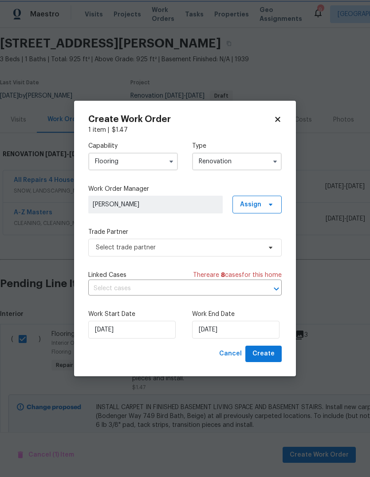
scroll to position [0, 0]
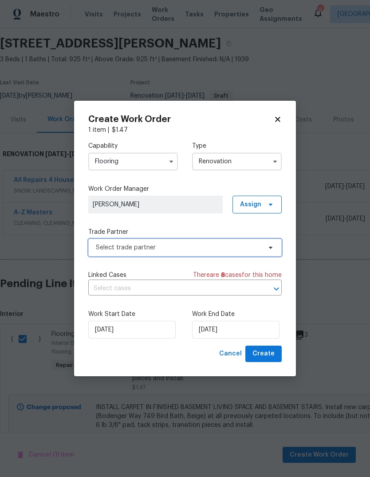
click at [214, 242] on span "Select trade partner" at bounding box center [184, 248] width 193 height 18
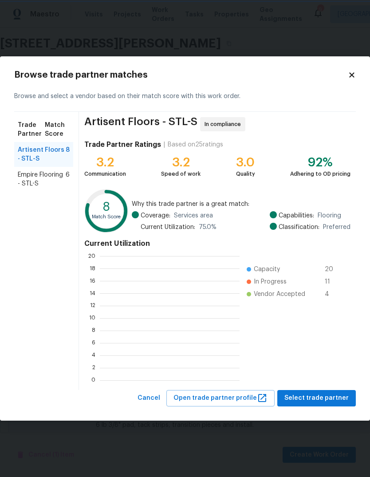
scroll to position [1, 1]
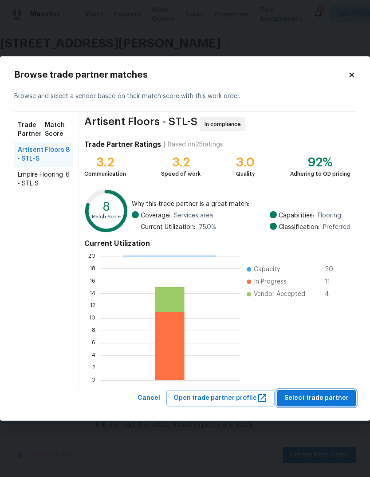
click at [338, 399] on span "Select trade partner" at bounding box center [316, 398] width 64 height 11
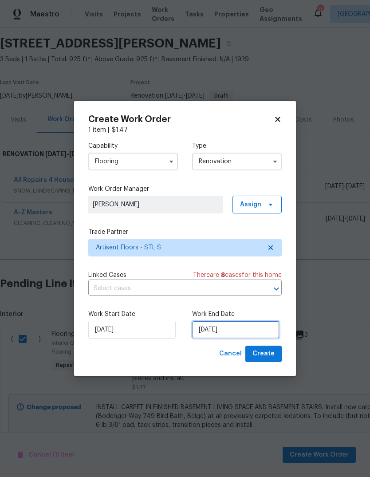
click at [267, 327] on input "[DATE]" at bounding box center [235, 330] width 87 height 18
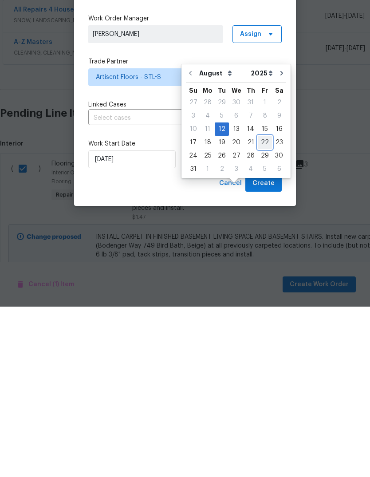
click at [258, 307] on div "22" at bounding box center [265, 313] width 14 height 12
type input "[DATE]"
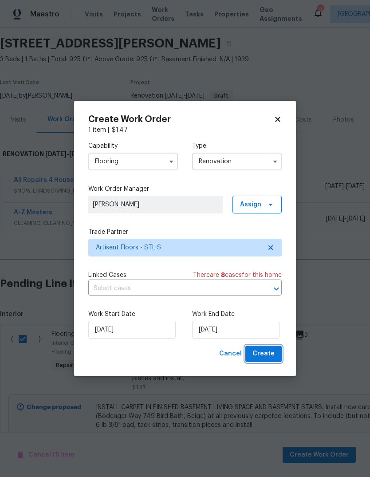
click at [274, 358] on span "Create" at bounding box center [263, 353] width 22 height 11
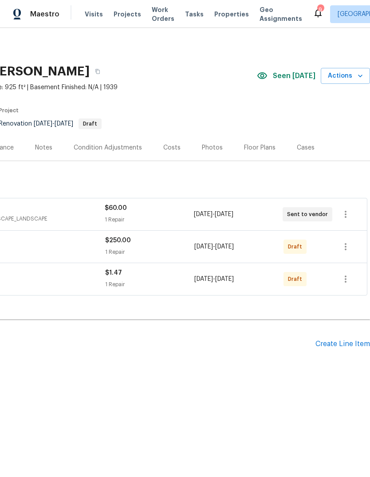
scroll to position [0, 131]
click at [254, 145] on div "Floor Plans" at bounding box center [260, 147] width 32 height 9
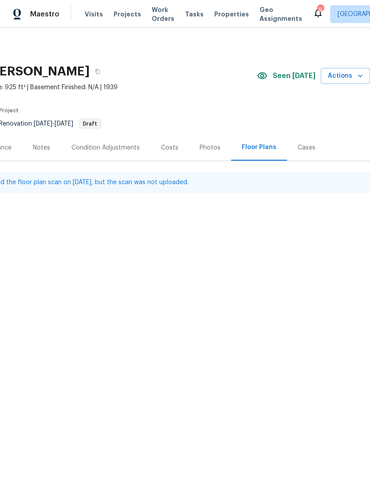
click at [180, 246] on div "Back to all projects 5040 Parker Ave, Saint Louis, MO 63139 3 Beds | 1 Baths | …" at bounding box center [185, 137] width 370 height 219
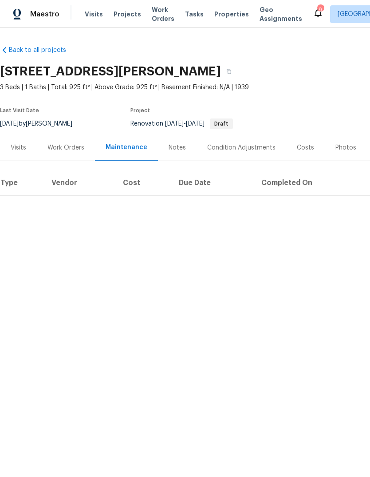
click at [76, 148] on div "Work Orders" at bounding box center [65, 147] width 37 height 9
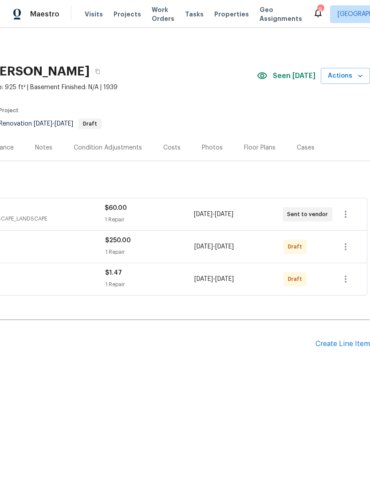
scroll to position [0, 131]
click at [357, 347] on div "Create Line Item" at bounding box center [342, 344] width 55 height 8
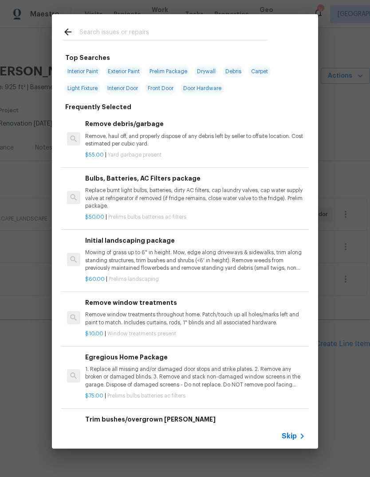
click at [295, 437] on span "Skip" at bounding box center [289, 436] width 15 height 9
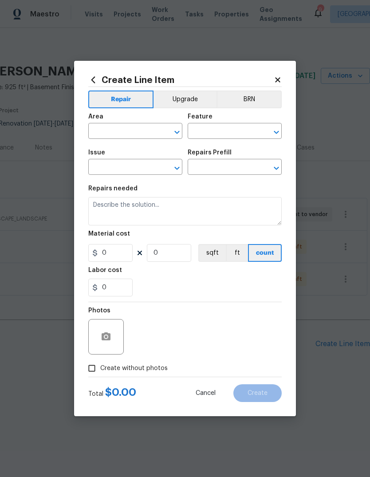
click at [140, 131] on input "text" at bounding box center [122, 132] width 69 height 14
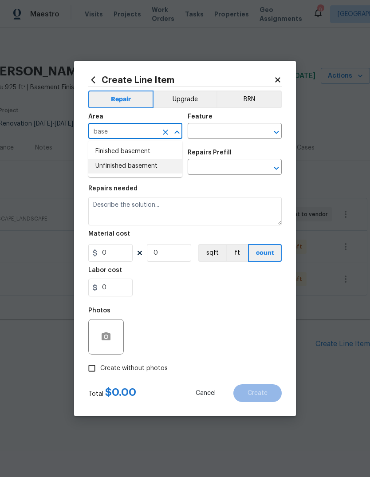
click at [159, 165] on li "Unfinished basement" at bounding box center [135, 166] width 94 height 15
type input "Unfinished basement"
click at [240, 130] on input "text" at bounding box center [222, 132] width 69 height 14
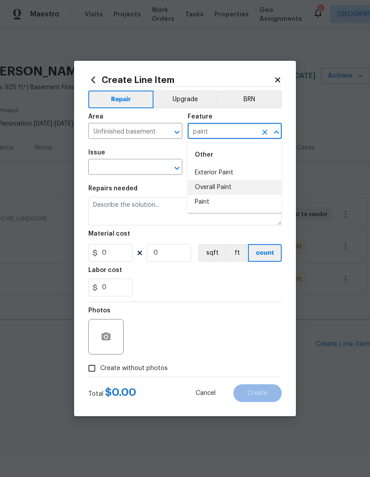
click at [247, 187] on li "Overall Paint" at bounding box center [235, 187] width 94 height 15
type input "Overall Paint"
click at [166, 166] on icon "Clear" at bounding box center [165, 168] width 9 height 9
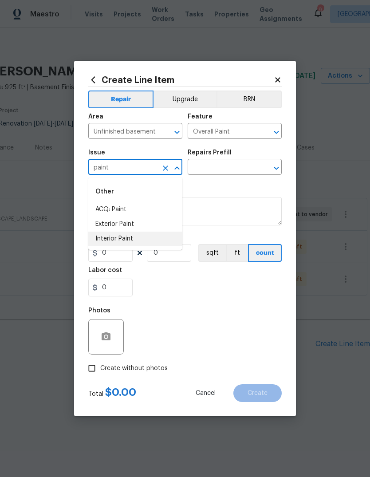
click at [161, 236] on li "Interior Paint" at bounding box center [135, 239] width 94 height 15
type input "Interior Paint"
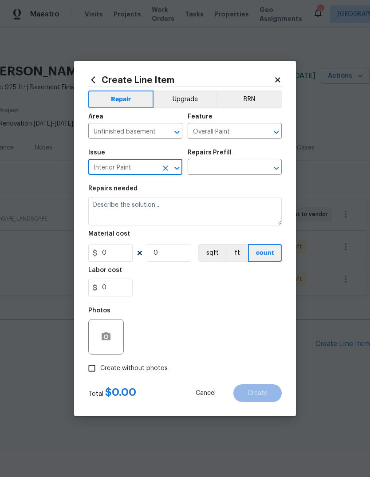
click at [239, 166] on input "text" at bounding box center [222, 168] width 69 height 14
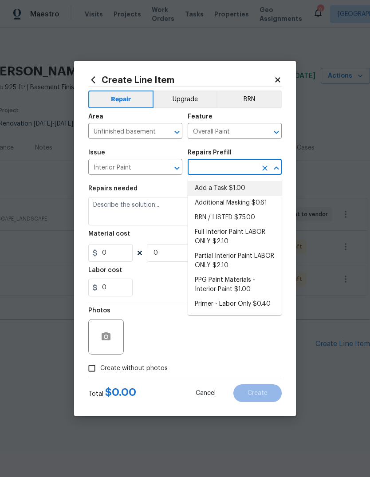
click at [254, 190] on li "Add a Task $1.00" at bounding box center [235, 188] width 94 height 15
type input "Add a Task $1.00"
type textarea "HPM to detail"
type input "1"
type input "Add a Task $1.00"
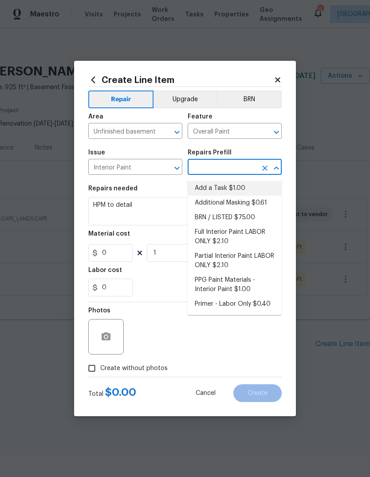
type input "1"
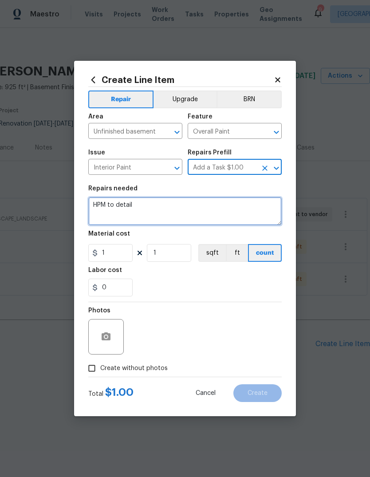
click at [212, 214] on textarea "HPM to detail" at bounding box center [184, 211] width 193 height 28
type textarea "H"
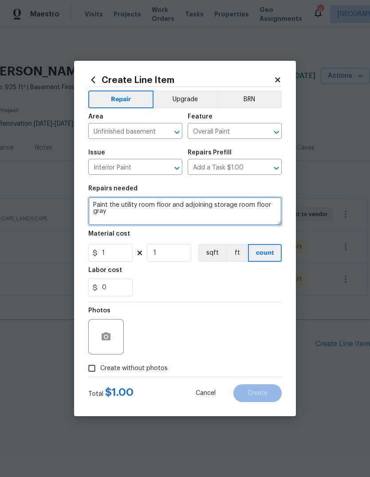
type textarea "Paint the utility room floor and adjoining storage room floor gray"
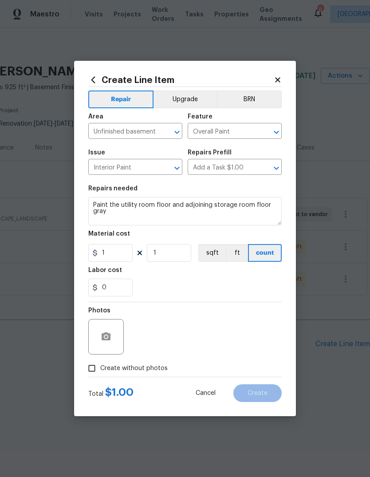
click at [218, 285] on div "0" at bounding box center [184, 288] width 193 height 18
click at [129, 253] on input "1" at bounding box center [110, 253] width 44 height 18
click at [246, 276] on div "Labor cost" at bounding box center [184, 273] width 193 height 12
type input "500"
click at [106, 339] on icon "button" at bounding box center [106, 336] width 11 height 11
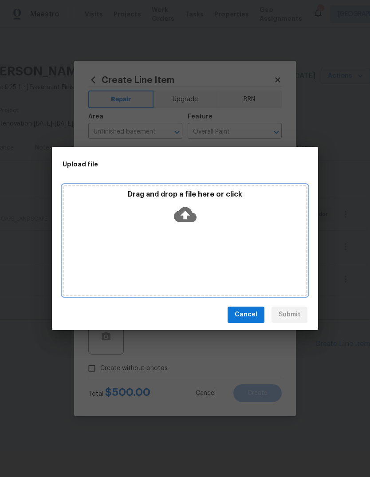
click at [194, 210] on icon at bounding box center [185, 214] width 23 height 23
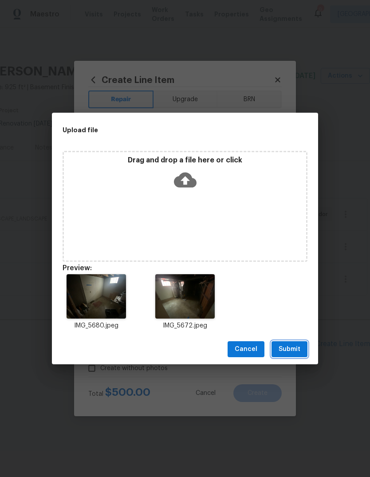
click at [297, 351] on span "Submit" at bounding box center [290, 349] width 22 height 11
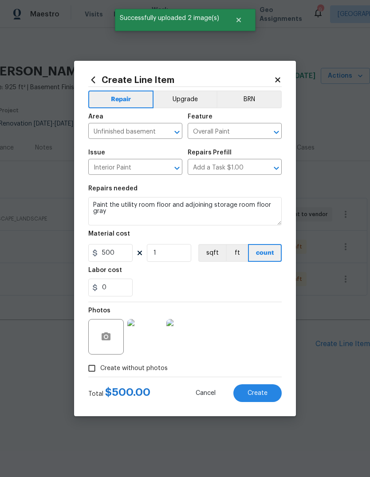
click at [147, 339] on img at bounding box center [144, 336] width 35 height 35
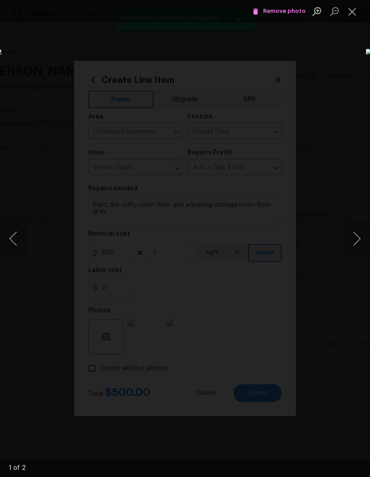
click at [353, 241] on button "Next image" at bounding box center [356, 238] width 27 height 35
click at [348, 9] on button "Close lightbox" at bounding box center [352, 12] width 18 height 16
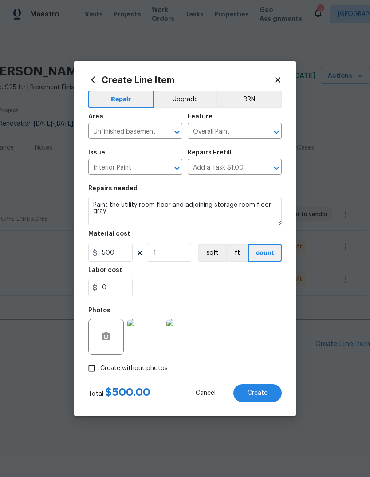
click at [270, 396] on button "Create" at bounding box center [257, 393] width 48 height 18
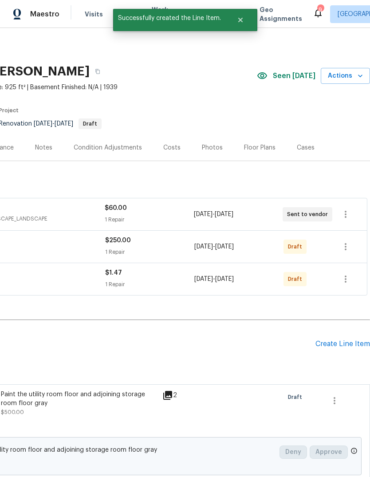
click at [353, 342] on div "Create Line Item" at bounding box center [342, 344] width 55 height 8
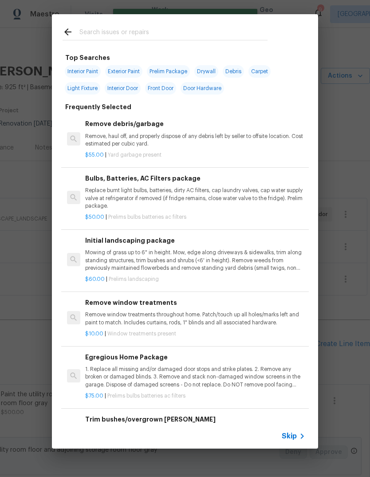
click at [298, 440] on icon at bounding box center [302, 436] width 11 height 11
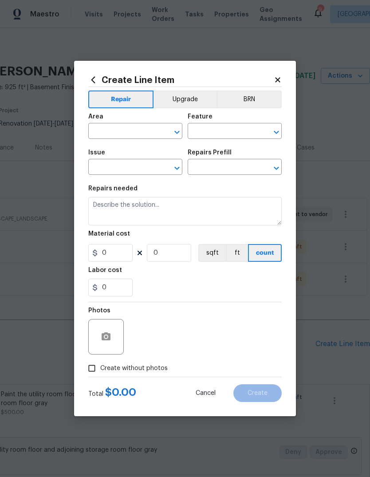
click at [138, 134] on input "text" at bounding box center [122, 132] width 69 height 14
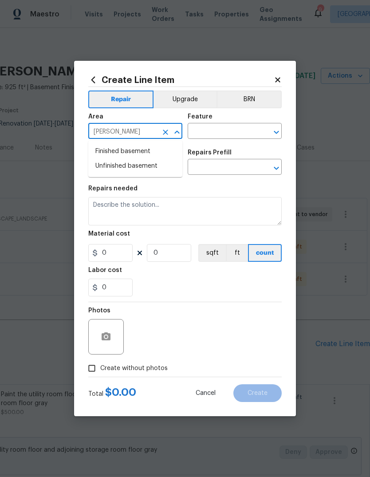
click at [153, 169] on li "Unfinished basement" at bounding box center [135, 166] width 94 height 15
type input "Unfinished basement"
click at [234, 133] on input "text" at bounding box center [222, 132] width 69 height 14
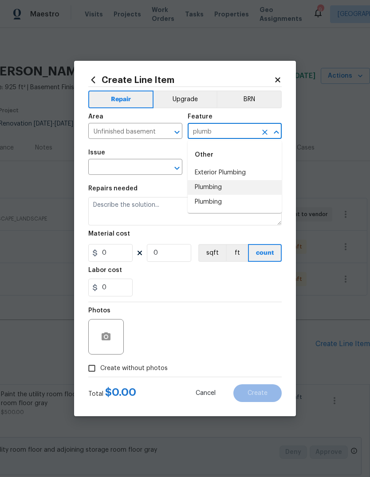
click at [239, 187] on li "Plumbing" at bounding box center [235, 187] width 94 height 15
type input "Plumbing"
click at [159, 165] on div "​" at bounding box center [135, 168] width 94 height 14
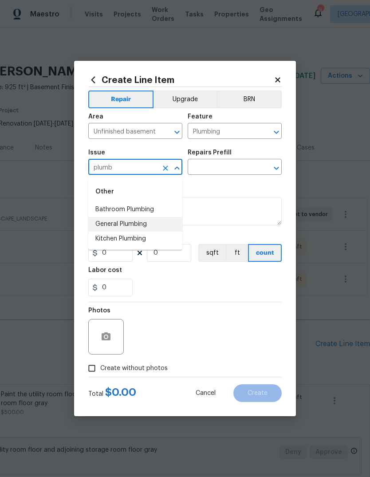
click at [165, 224] on li "General Plumbing" at bounding box center [135, 224] width 94 height 15
type input "General Plumbing"
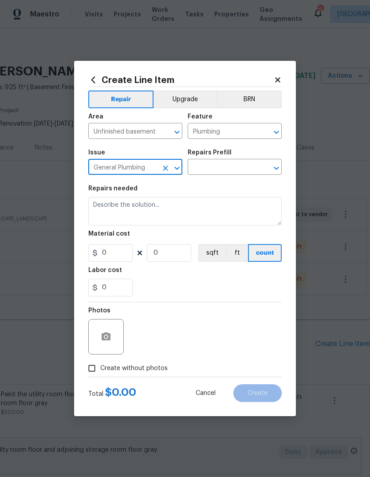
click at [223, 170] on input "text" at bounding box center [222, 168] width 69 height 14
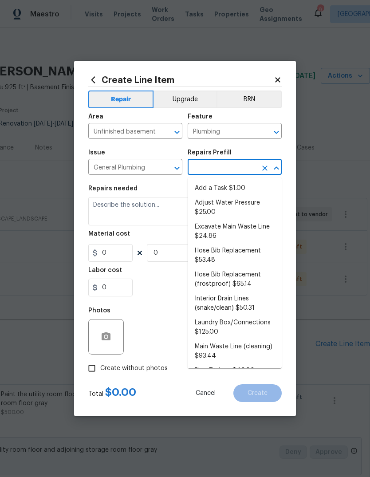
click at [229, 187] on li "Add a Task $1.00" at bounding box center [235, 188] width 94 height 15
type input "Add a Task $1.00"
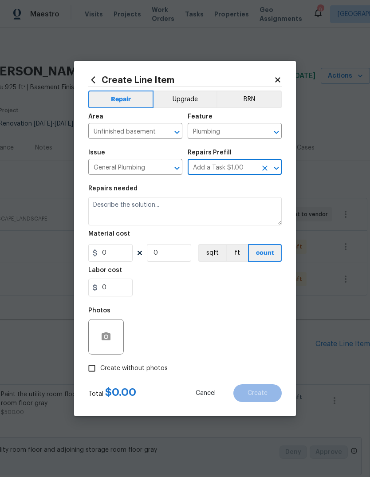
type textarea "HPM to detail"
type input "1"
type input "Add a Task $1.00"
type input "1"
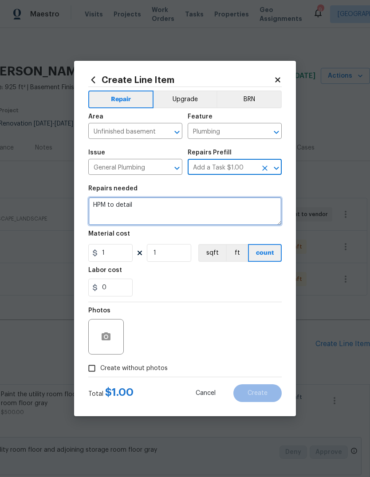
click at [200, 212] on textarea "HPM to detail" at bounding box center [184, 211] width 193 height 28
type textarea "H"
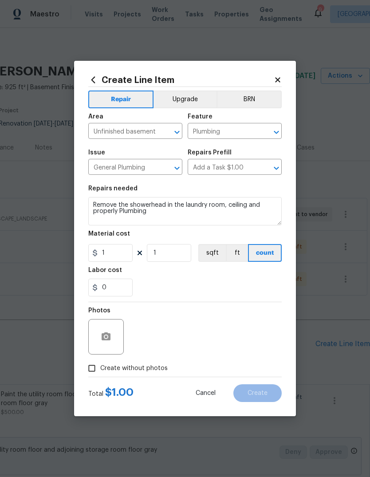
click at [213, 284] on div "0" at bounding box center [184, 288] width 193 height 18
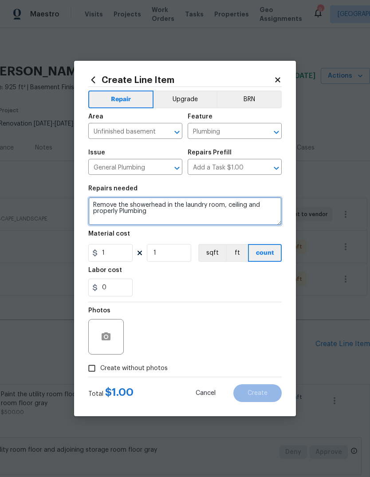
click at [225, 205] on textarea "Remove the showerhead in the laundry room, ceiling and properly Plumbing" at bounding box center [184, 211] width 193 height 28
click at [279, 206] on textarea "Remove the showerhead in the laundry room ceiling and properly Plumbing" at bounding box center [184, 211] width 193 height 28
click at [185, 214] on textarea "Remove the showerhead in the laundry room ceiling and properly Plumbing" at bounding box center [184, 211] width 193 height 28
type textarea "Remove the showerhead in the laundry room ceiling and properly cap plumbing"
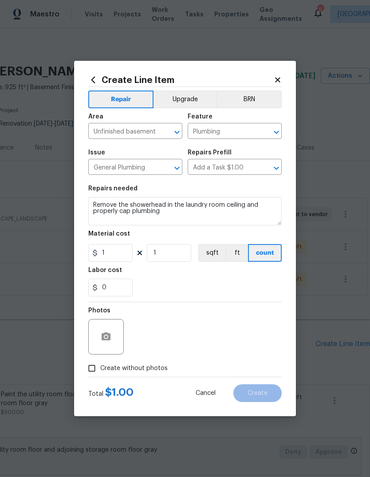
click at [216, 289] on div "0" at bounding box center [184, 288] width 193 height 18
click at [129, 253] on input "1" at bounding box center [110, 253] width 44 height 18
click at [248, 287] on div "0" at bounding box center [184, 288] width 193 height 18
type input "125"
click at [105, 338] on circle "button" at bounding box center [106, 336] width 3 height 3
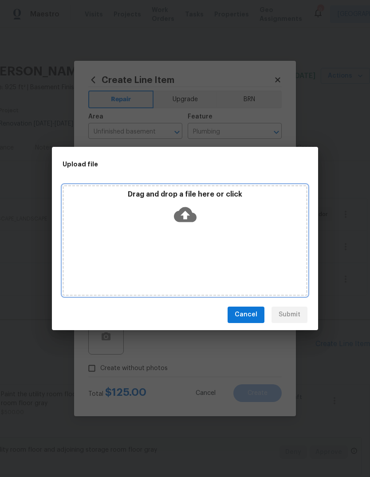
click at [182, 209] on icon at bounding box center [185, 214] width 23 height 15
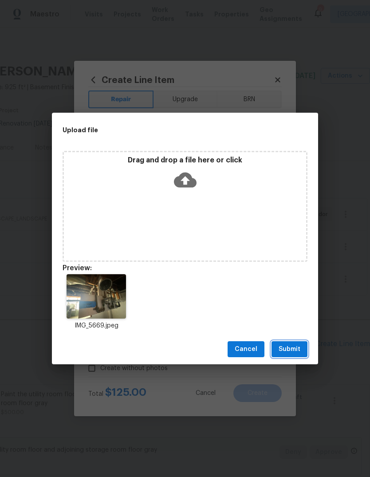
click at [292, 353] on span "Submit" at bounding box center [290, 349] width 22 height 11
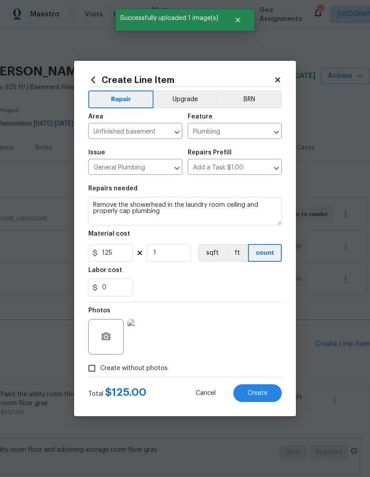
click at [155, 336] on img at bounding box center [144, 336] width 35 height 35
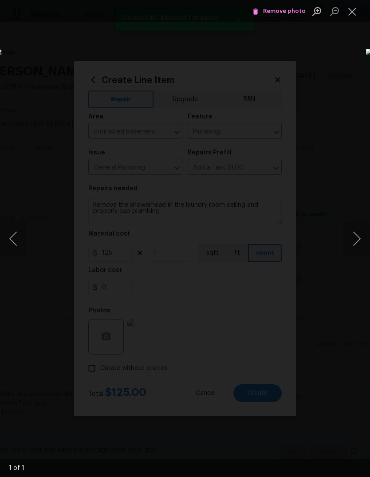
click at [355, 18] on button "Close lightbox" at bounding box center [352, 12] width 18 height 16
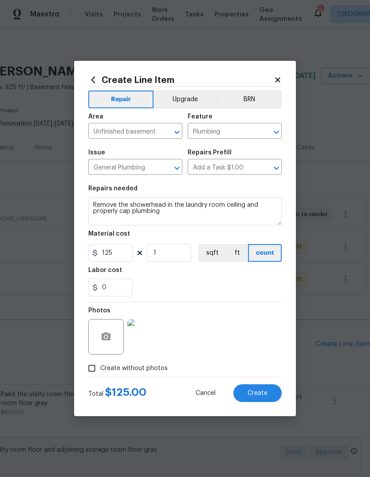
click at [262, 391] on span "Create" at bounding box center [258, 393] width 20 height 7
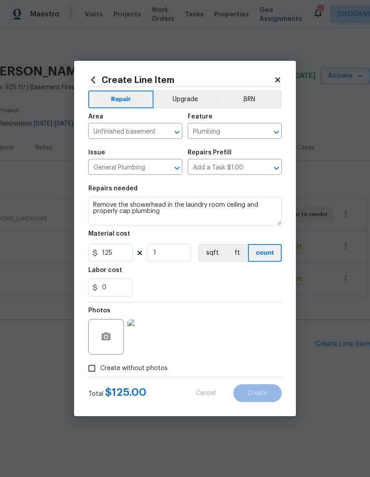
type input "0"
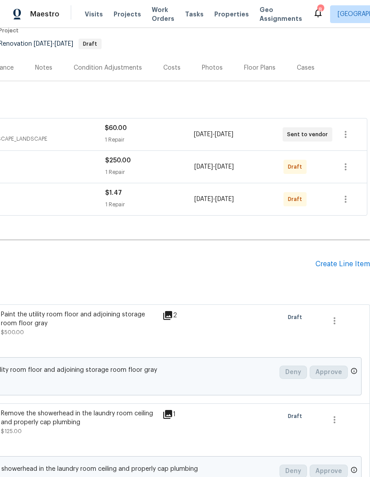
scroll to position [79, 131]
click at [344, 264] on div "Create Line Item" at bounding box center [342, 264] width 55 height 8
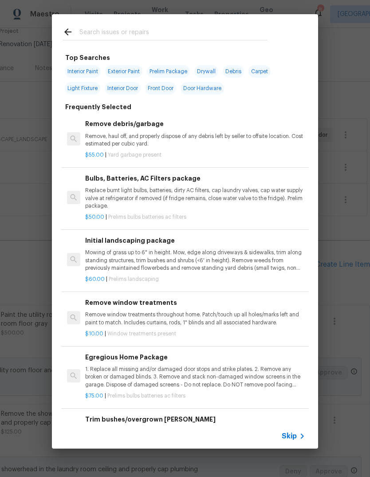
click at [294, 439] on span "Skip" at bounding box center [289, 436] width 15 height 9
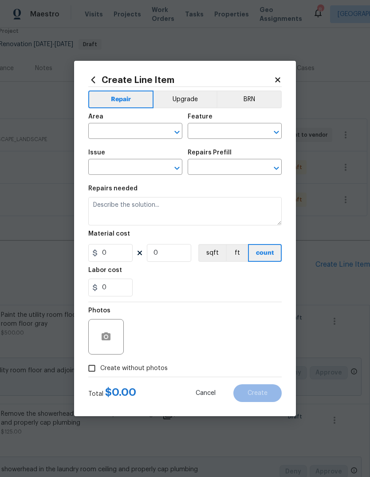
click at [139, 130] on input "text" at bounding box center [122, 132] width 69 height 14
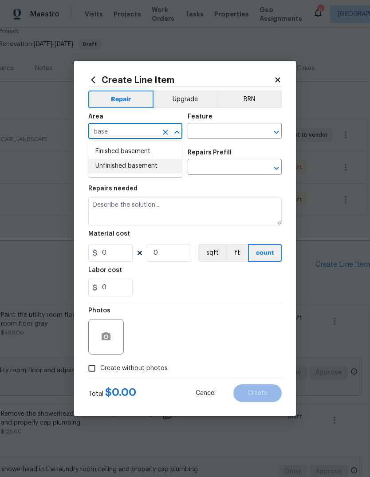
click at [159, 168] on li "Unfinished basement" at bounding box center [135, 166] width 94 height 15
type input "Unfinished basement"
click at [224, 132] on input "text" at bounding box center [222, 132] width 69 height 14
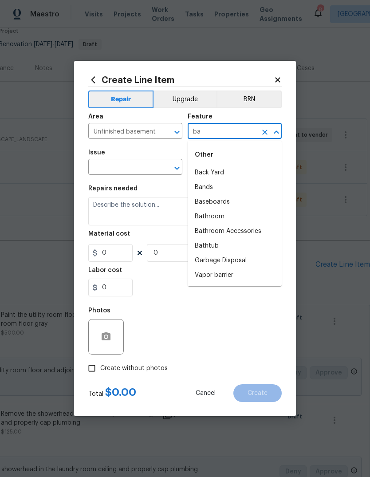
type input "b"
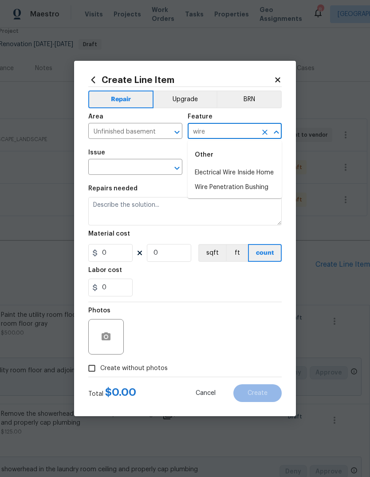
click at [271, 179] on li "Electrical Wire Inside Home" at bounding box center [235, 172] width 94 height 15
type input "Electrical Wire Inside Home"
click at [153, 169] on input "text" at bounding box center [122, 168] width 69 height 14
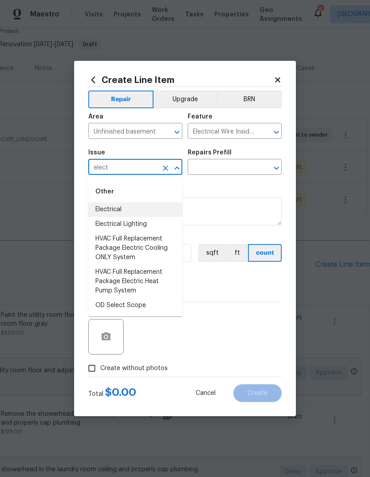
click at [152, 210] on li "Electrical" at bounding box center [135, 209] width 94 height 15
type input "Electrical"
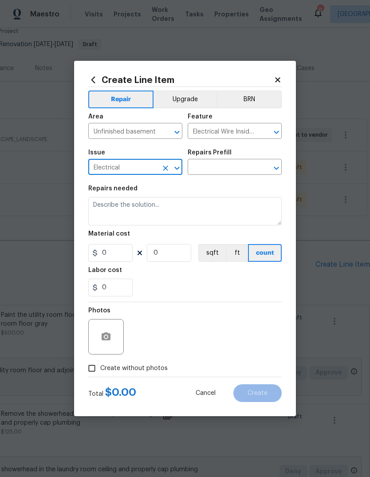
click at [249, 167] on input "text" at bounding box center [222, 168] width 69 height 14
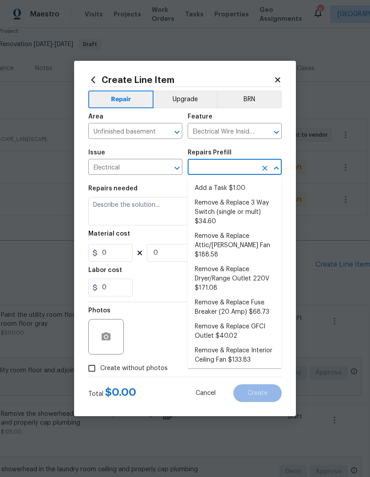
click at [258, 187] on li "Add a Task $1.00" at bounding box center [235, 188] width 94 height 15
type input "Add a Task $1.00"
type textarea "HPM to detail"
type input "1"
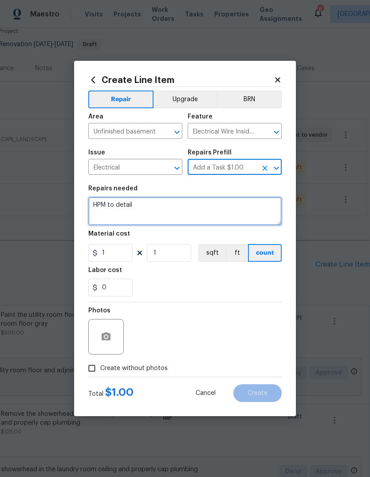
click at [226, 215] on textarea "HPM to detail" at bounding box center [184, 211] width 193 height 28
type textarea "H"
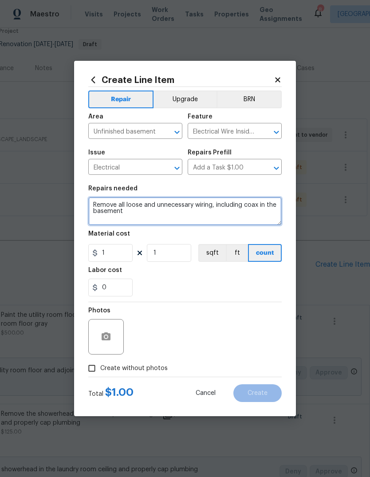
type textarea "Remove all loose and unnecessary wiring, including coax in the basement"
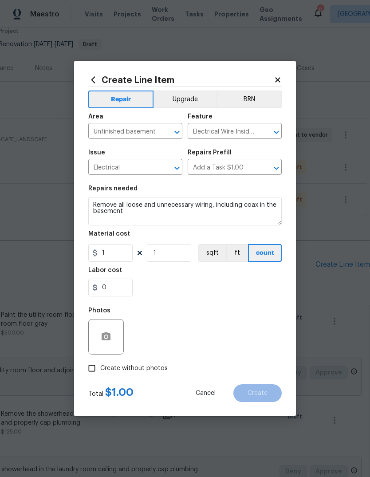
click at [217, 282] on div "0" at bounding box center [184, 288] width 193 height 18
click at [106, 333] on icon "button" at bounding box center [106, 336] width 11 height 11
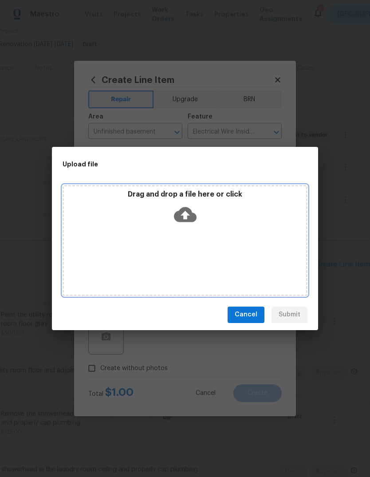
click at [186, 214] on icon at bounding box center [185, 214] width 23 height 23
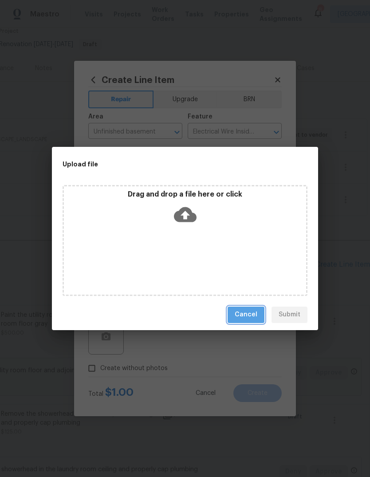
click at [252, 319] on span "Cancel" at bounding box center [246, 314] width 23 height 11
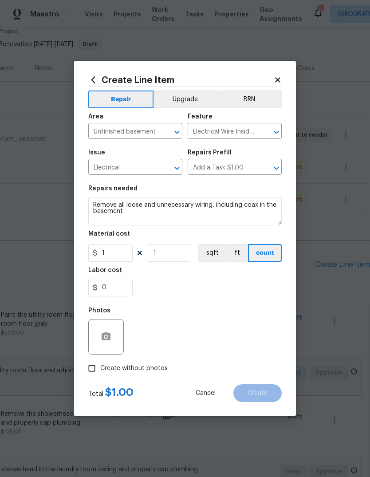
click at [156, 373] on span "Create without photos" at bounding box center [133, 368] width 67 height 9
click at [100, 373] on input "Create without photos" at bounding box center [91, 368] width 17 height 17
checkbox input "true"
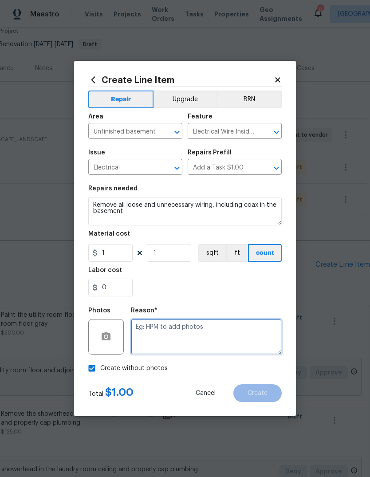
click at [198, 340] on textarea at bounding box center [206, 336] width 151 height 35
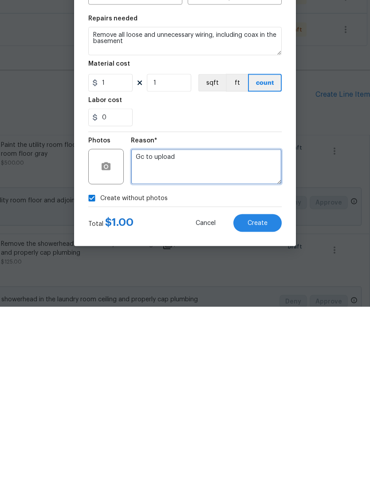
type textarea "Gc to upload"
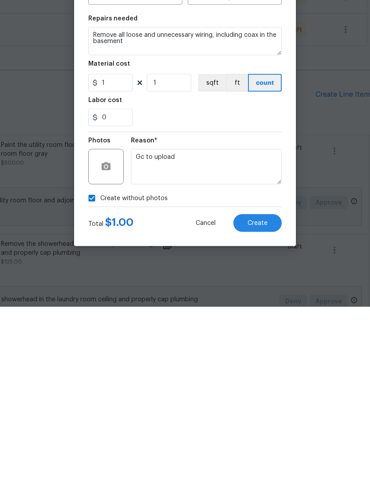
click at [263, 390] on span "Create" at bounding box center [258, 393] width 20 height 7
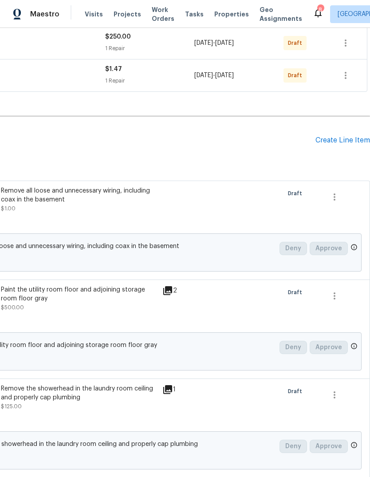
scroll to position [204, 131]
click at [341, 136] on div "Create Line Item" at bounding box center [342, 140] width 55 height 8
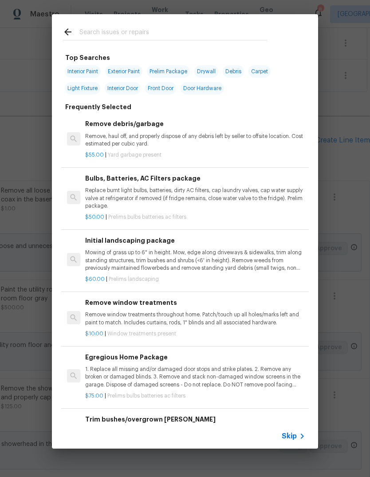
click at [298, 438] on icon at bounding box center [302, 436] width 11 height 11
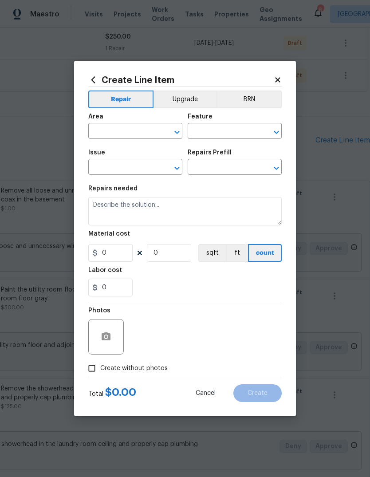
click at [139, 129] on input "text" at bounding box center [122, 132] width 69 height 14
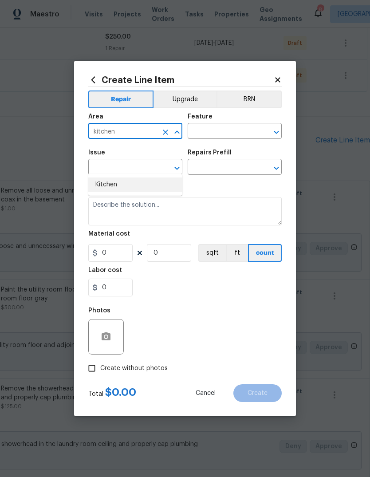
click at [144, 177] on li "Kitchen" at bounding box center [135, 184] width 94 height 15
type input "Kitchen"
click at [231, 131] on input "text" at bounding box center [222, 132] width 69 height 14
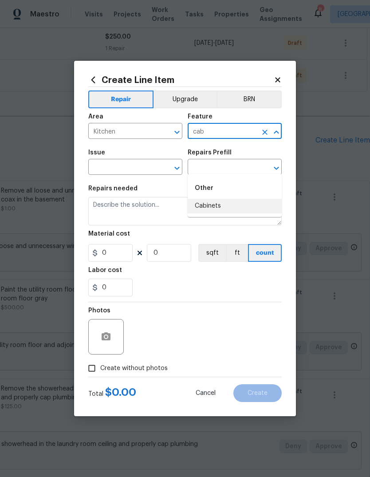
click at [236, 199] on li "Cabinets" at bounding box center [235, 206] width 94 height 15
type input "Cabinets"
click at [153, 166] on input "text" at bounding box center [122, 168] width 69 height 14
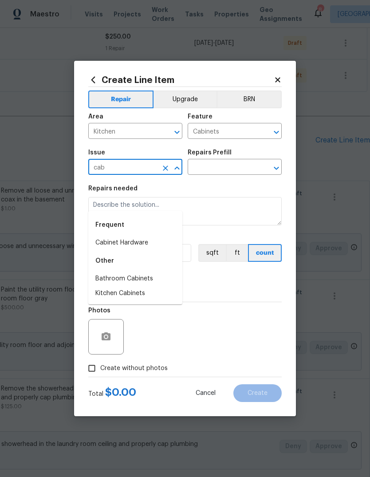
click at [159, 286] on li "Kitchen Cabinets" at bounding box center [135, 293] width 94 height 15
type input "Kitchen Cabinets"
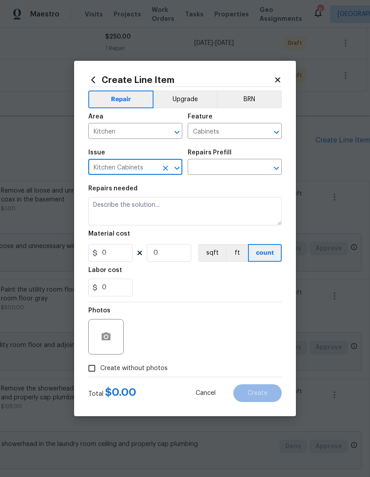
click at [237, 167] on input "text" at bounding box center [222, 168] width 69 height 14
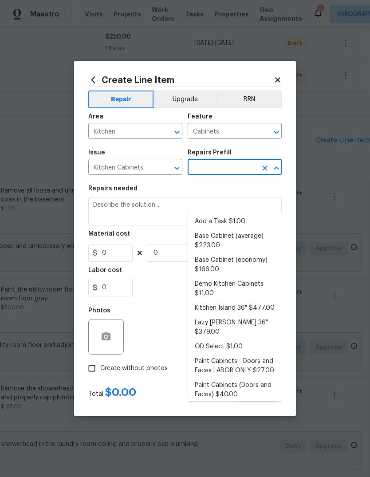
click at [239, 214] on li "Add a Task $1.00" at bounding box center [235, 221] width 94 height 15
type input "Add a Task $1.00"
type textarea "HPM to detail"
type input "1"
type input "Add a Task $1.00"
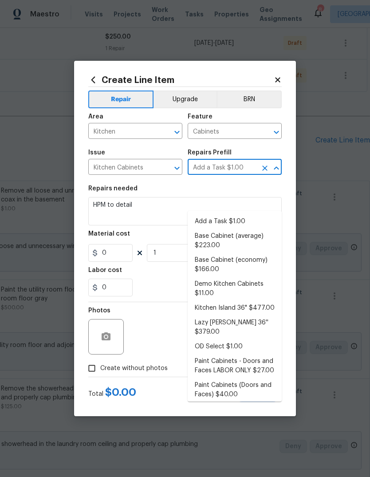
type input "1"
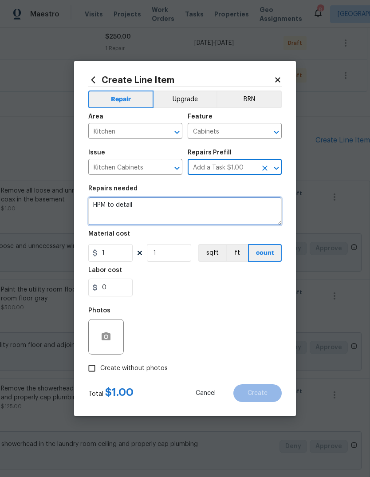
click at [207, 209] on textarea "HPM to detail" at bounding box center [184, 211] width 193 height 28
type textarea "H"
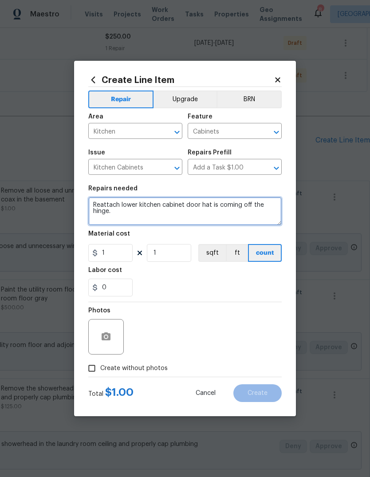
type textarea "Reattach lower kitchen cabinet door hat is coming off the hinge."
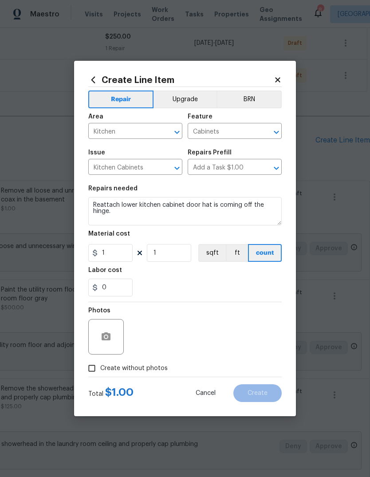
click at [207, 280] on div "0" at bounding box center [184, 288] width 193 height 18
click at [130, 254] on input "1" at bounding box center [110, 253] width 44 height 18
type input "25"
click at [205, 292] on div "0" at bounding box center [184, 288] width 193 height 18
click at [111, 331] on button "button" at bounding box center [105, 336] width 21 height 21
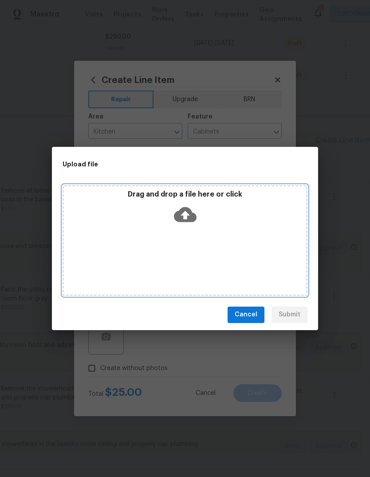
click at [189, 210] on icon at bounding box center [185, 214] width 23 height 15
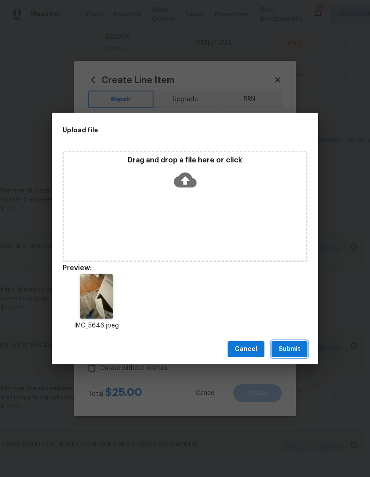
click at [298, 349] on span "Submit" at bounding box center [290, 349] width 22 height 11
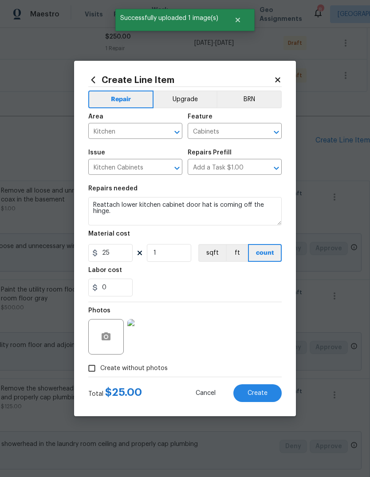
click at [149, 335] on img at bounding box center [144, 336] width 35 height 35
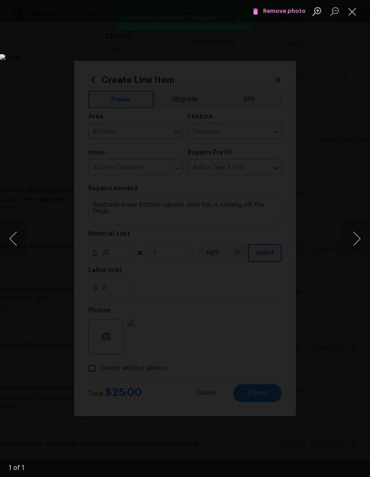
click at [353, 16] on button "Close lightbox" at bounding box center [352, 12] width 18 height 16
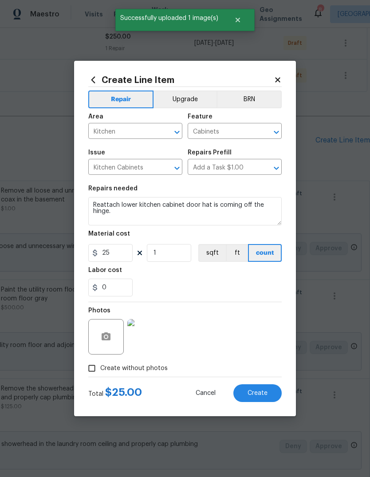
click at [275, 390] on button "Create" at bounding box center [257, 393] width 48 height 18
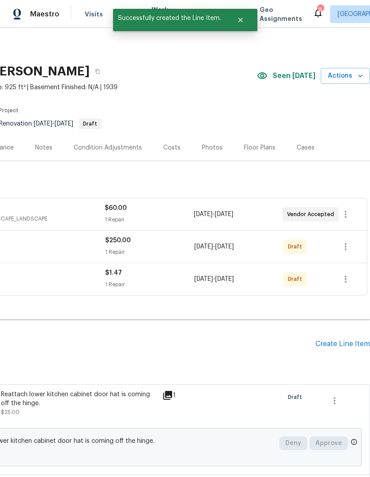
scroll to position [0, 131]
click at [351, 345] on div "Create Line Item" at bounding box center [342, 344] width 55 height 8
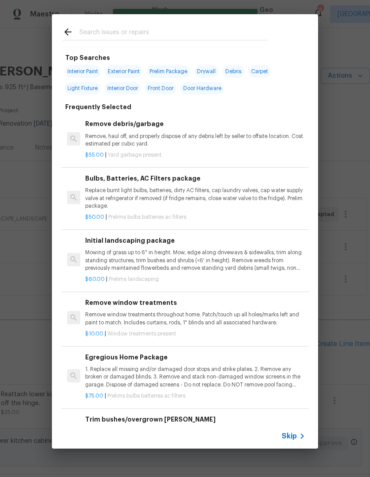
click at [295, 438] on span "Skip" at bounding box center [289, 436] width 15 height 9
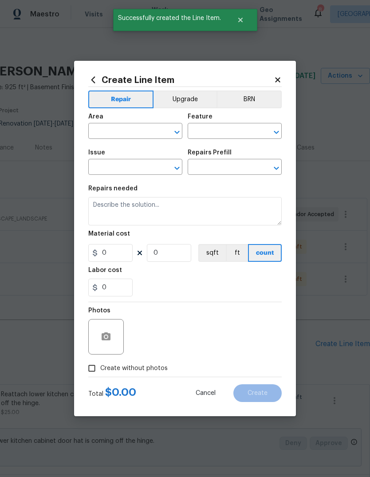
click at [147, 130] on input "text" at bounding box center [122, 132] width 69 height 14
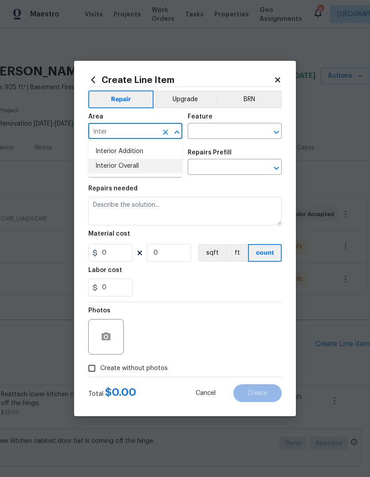
click at [156, 162] on li "Interior Overall" at bounding box center [135, 166] width 94 height 15
type input "Interior Overall"
click at [233, 131] on input "text" at bounding box center [222, 132] width 69 height 14
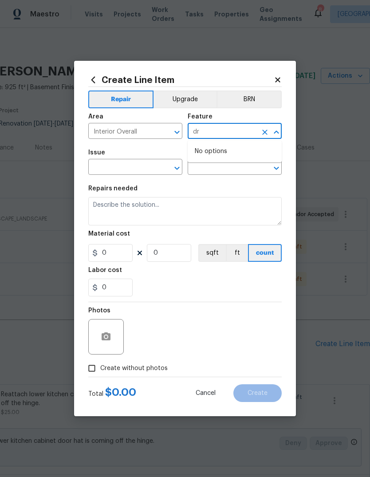
type input "d"
click at [250, 177] on li "Walls and Ceiling" at bounding box center [235, 172] width 94 height 15
type input "Walls and Ceiling"
click at [148, 166] on input "text" at bounding box center [122, 168] width 69 height 14
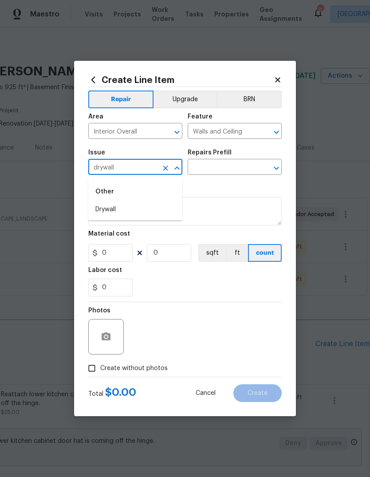
click at [146, 210] on li "Drywall" at bounding box center [135, 209] width 94 height 15
type input "Drywall"
click at [242, 170] on input "text" at bounding box center [222, 168] width 69 height 14
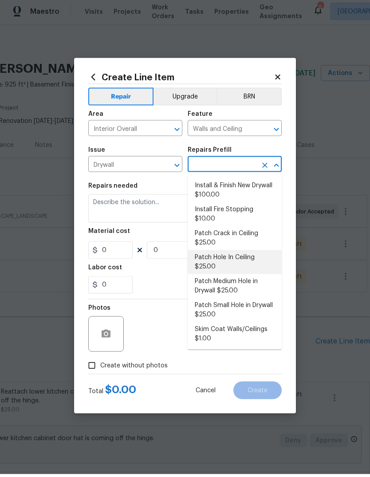
click at [261, 253] on li "Patch Hole In Ceiling $25.00" at bounding box center [235, 265] width 94 height 24
type input "Patch Hole In Ceiling $25.00"
type textarea "Prep/scrape all loose material from the damaged area; prime if needed. Patch th…"
type input "1"
type input "Patch Hole In Ceiling $25.00"
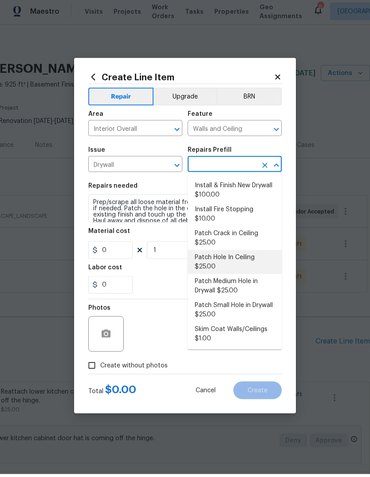
type input "25"
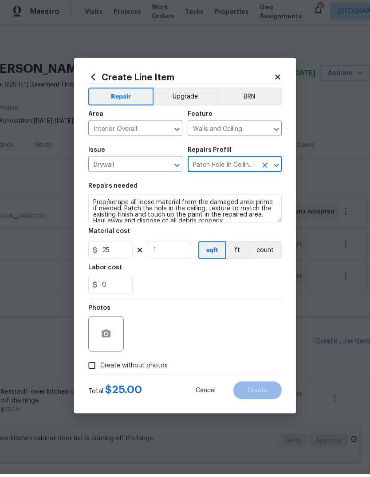
click at [266, 169] on icon "Clear" at bounding box center [264, 168] width 9 height 9
click at [242, 165] on input "text" at bounding box center [222, 168] width 69 height 14
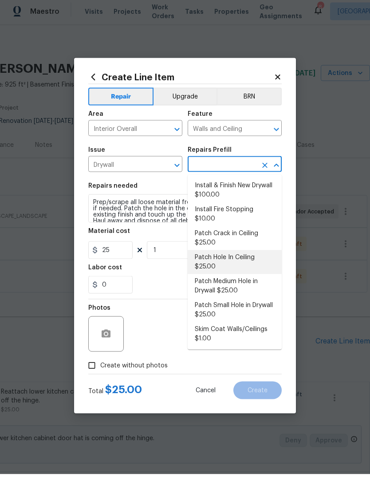
click at [254, 277] on li "Patch Medium Hole in Drywall $25.00" at bounding box center [235, 289] width 94 height 24
type input "Patch Medium Hole in Drywall $25.00"
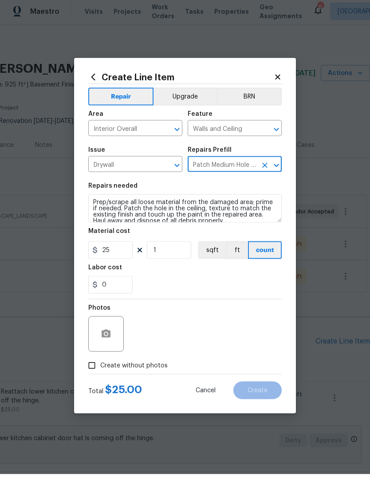
type textarea "Prep/scrape all loose material from the damaged area; prime if needed. Patch th…"
type input "Patch Medium Hole in Drywall $25.00"
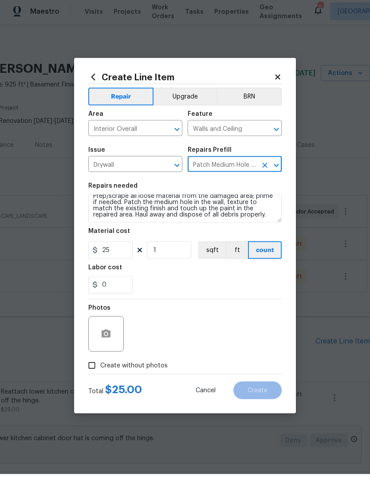
scroll to position [6, 0]
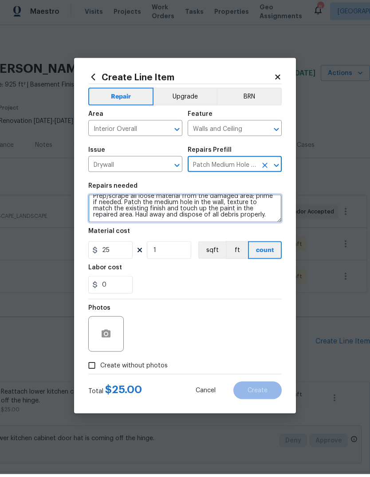
click at [240, 217] on textarea "Prep/scrape all loose material from the damaged area; prime if needed. Patch th…" at bounding box center [184, 211] width 193 height 28
click at [244, 216] on textarea "Prep/scrape all loose material from the damaged area; prime if needed. Patch th…" at bounding box center [184, 211] width 193 height 28
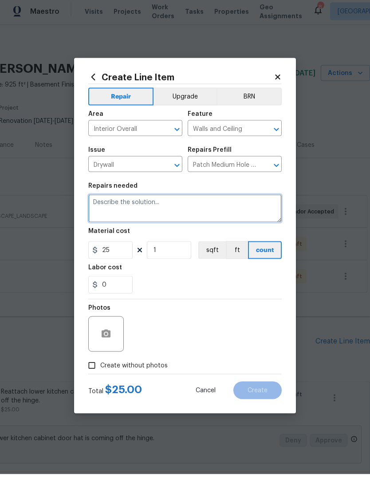
scroll to position [0, 0]
click at [146, 201] on textarea "Repair drywall and two areas:" at bounding box center [184, 211] width 193 height 28
click at [133, 203] on textarea "Repair drywall two areas:" at bounding box center [184, 211] width 193 height 28
click at [244, 205] on textarea "Repair drywall in two areas:" at bounding box center [184, 211] width 193 height 28
type textarea "Repair drywall in two areas: 1) in the main floor hall closet and 2) the ceilin…"
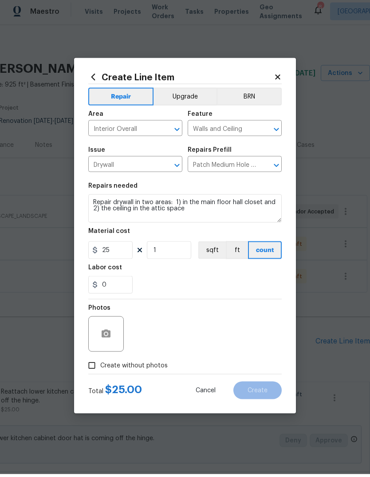
click at [239, 270] on div "Labor cost" at bounding box center [184, 273] width 193 height 12
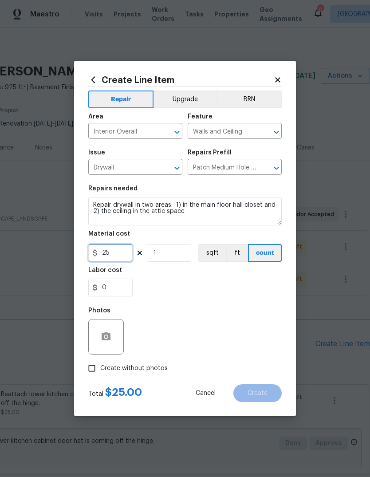
click at [121, 249] on input "25" at bounding box center [110, 253] width 44 height 18
click at [131, 250] on input "25" at bounding box center [110, 253] width 44 height 18
click at [211, 280] on div "0" at bounding box center [184, 288] width 193 height 18
type input "75"
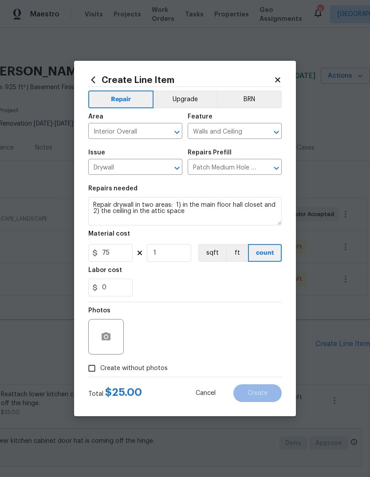
scroll to position [3, 0]
click at [109, 335] on icon "button" at bounding box center [106, 336] width 9 height 8
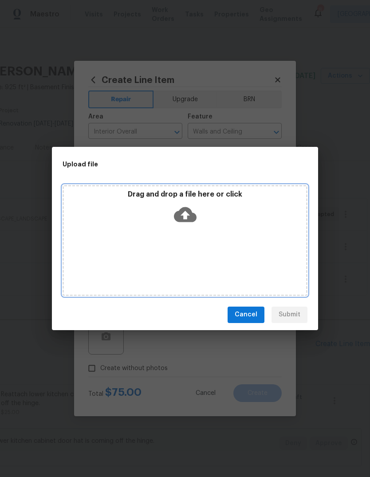
click at [186, 213] on icon at bounding box center [185, 214] width 23 height 23
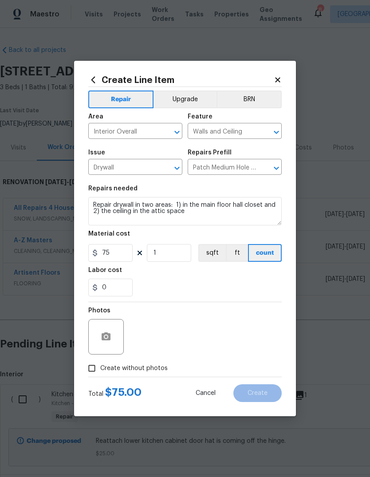
scroll to position [0, 131]
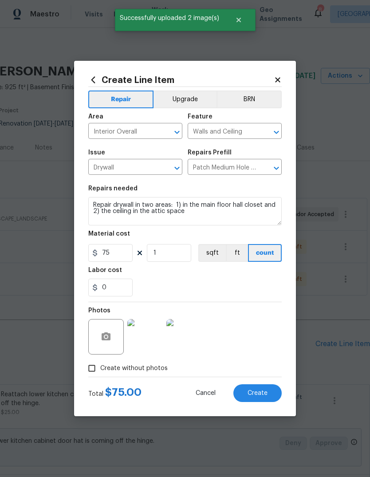
click at [270, 394] on button "Create" at bounding box center [257, 393] width 48 height 18
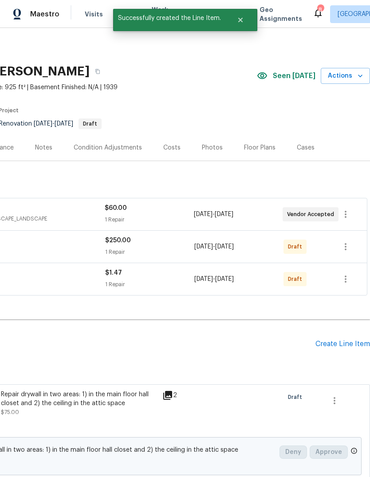
click at [343, 347] on div "Create Line Item" at bounding box center [342, 344] width 55 height 8
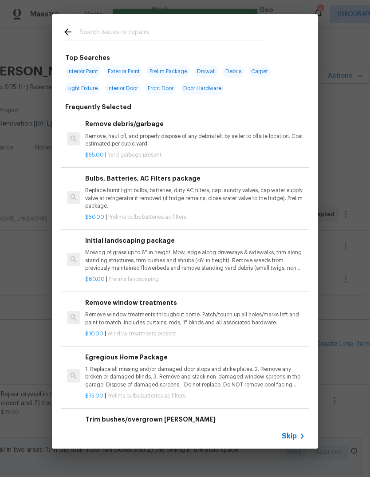
click at [296, 434] on span "Skip" at bounding box center [289, 436] width 15 height 9
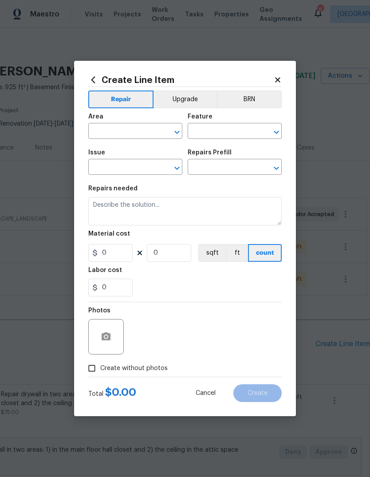
click at [147, 129] on input "text" at bounding box center [122, 132] width 69 height 14
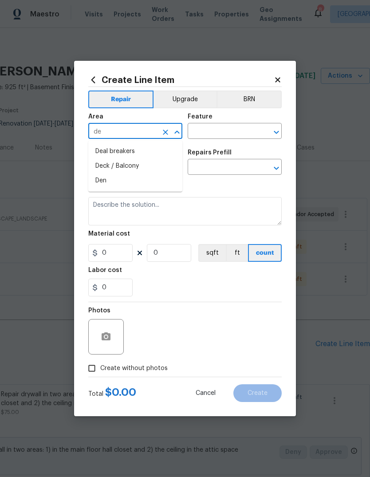
type input "d"
click at [161, 168] on li "Interior Overall" at bounding box center [135, 166] width 94 height 15
type input "Interior Overall"
click at [235, 134] on input "text" at bounding box center [222, 132] width 69 height 14
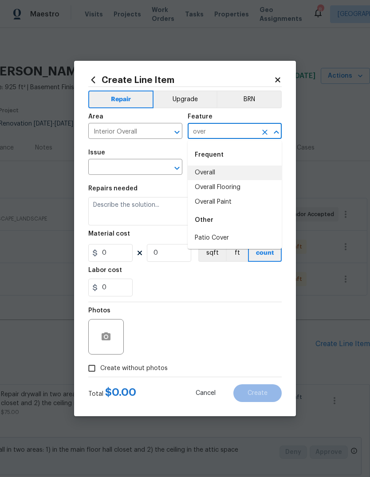
click at [232, 176] on li "Overall" at bounding box center [235, 172] width 94 height 15
type input "Overall"
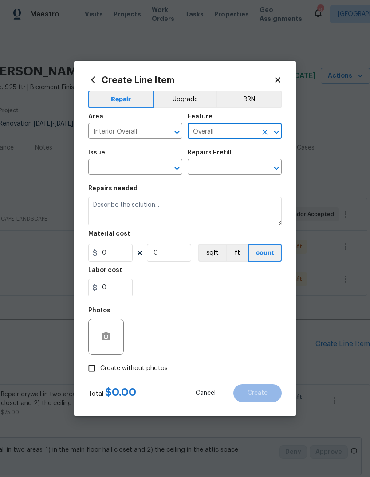
click at [154, 169] on input "text" at bounding box center [122, 168] width 69 height 14
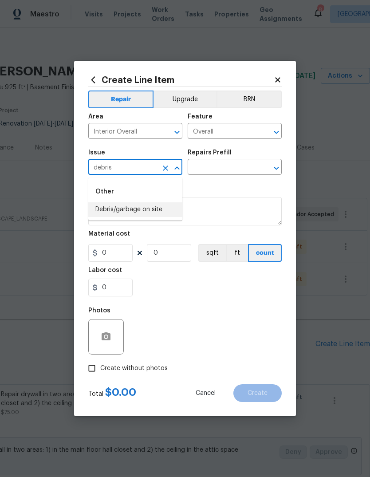
click at [170, 211] on li "Debris/garbage on site" at bounding box center [135, 209] width 94 height 15
type input "Debris/garbage on site"
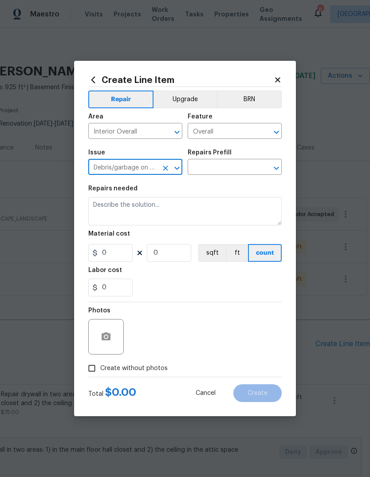
click at [239, 166] on input "text" at bounding box center [222, 168] width 69 height 14
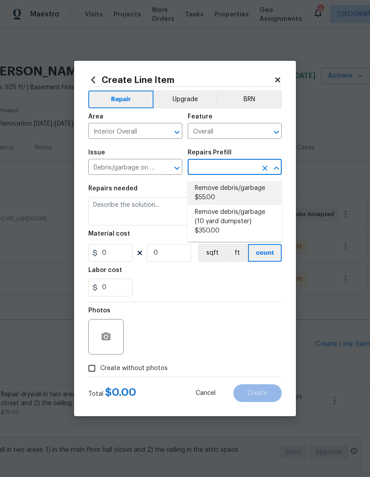
click at [241, 195] on li "Remove debris/garbage $55.00" at bounding box center [235, 193] width 94 height 24
type input "Remove debris/garbage $55.00"
type textarea "Remove, haul off, and properly dispose of any debris left by seller to offsite …"
type input "1"
type input "55"
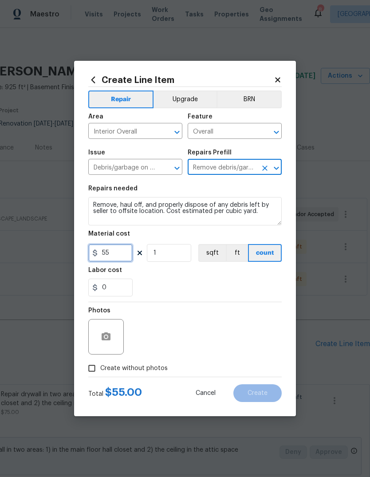
click at [126, 255] on input "55" at bounding box center [110, 253] width 44 height 18
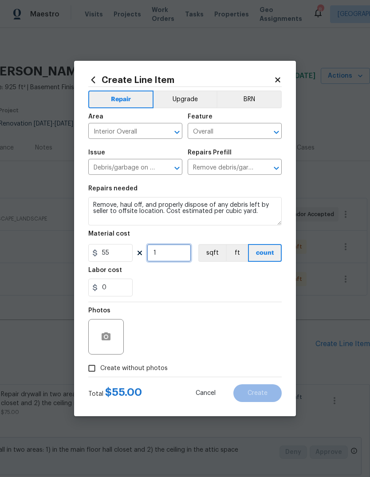
click at [189, 252] on input "1" at bounding box center [169, 253] width 44 height 18
type input "5"
click at [237, 288] on div "0" at bounding box center [184, 288] width 193 height 18
click at [110, 334] on icon "button" at bounding box center [106, 336] width 9 height 8
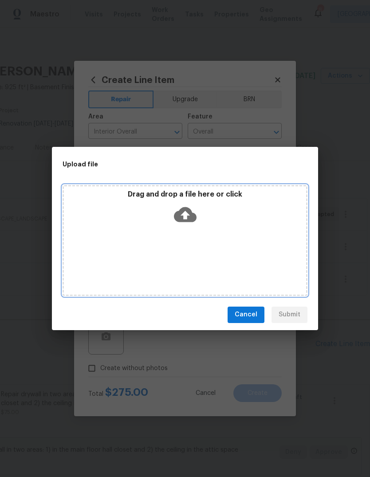
click at [189, 217] on icon at bounding box center [185, 214] width 23 height 15
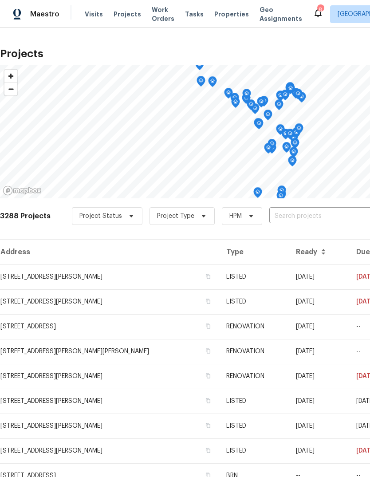
click at [298, 218] on input "text" at bounding box center [320, 216] width 102 height 14
type input "burnett"
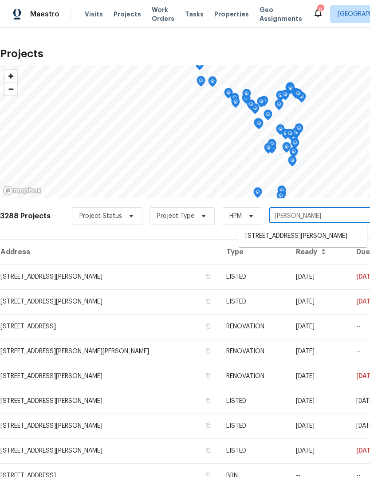
click at [305, 238] on li "[STREET_ADDRESS][PERSON_NAME]" at bounding box center [302, 236] width 129 height 15
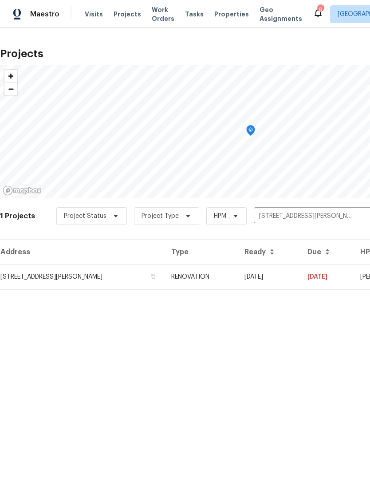
click at [273, 279] on td "09/24/24" at bounding box center [268, 276] width 63 height 25
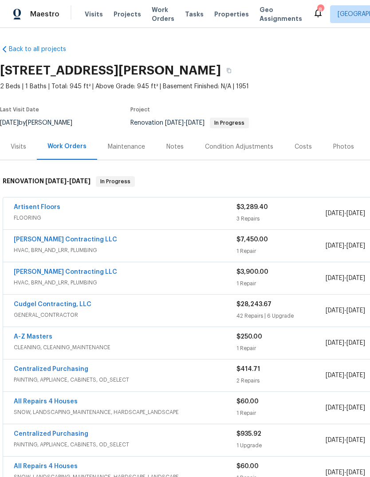
scroll to position [1, 0]
click at [342, 146] on div "Photos" at bounding box center [343, 146] width 21 height 9
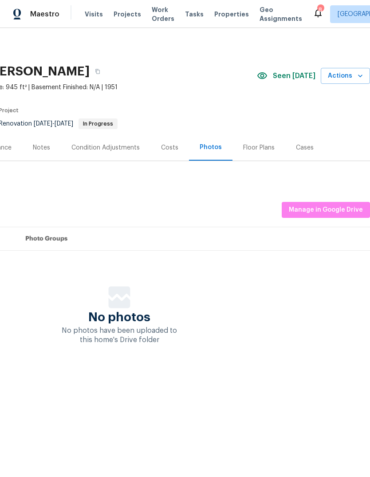
scroll to position [0, 131]
click at [339, 209] on span "Manage in Google Drive" at bounding box center [326, 210] width 74 height 11
click at [262, 145] on div "Floor Plans" at bounding box center [259, 147] width 32 height 9
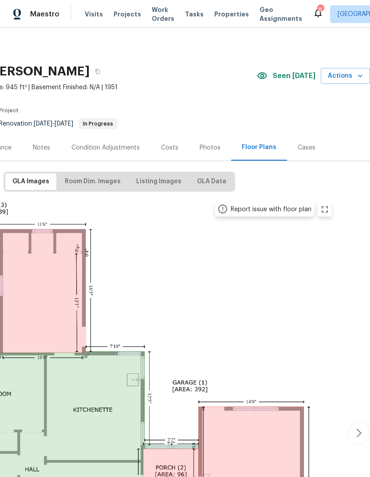
click at [175, 147] on div "Costs" at bounding box center [169, 147] width 17 height 9
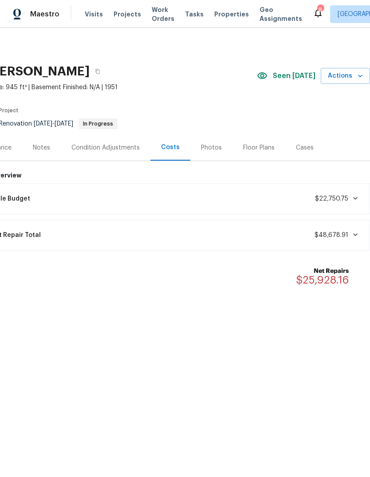
click at [214, 150] on div "Photos" at bounding box center [211, 147] width 21 height 9
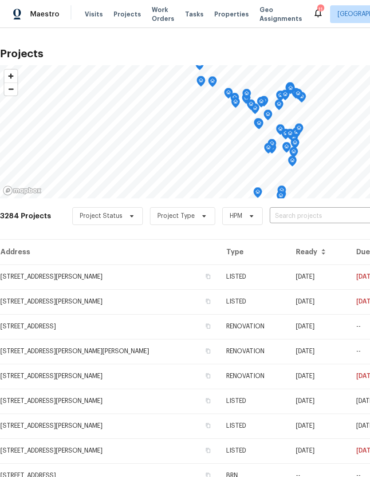
click at [226, 14] on span "Properties" at bounding box center [231, 14] width 35 height 9
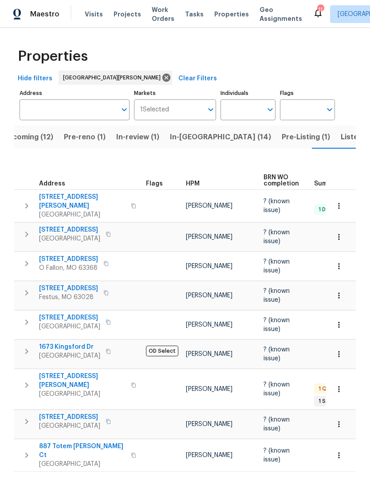
click at [282, 139] on span "Pre-Listing (1)" at bounding box center [306, 137] width 48 height 12
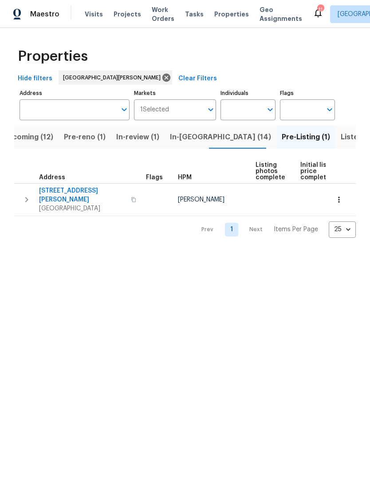
click at [146, 142] on span "In-review (1)" at bounding box center [137, 137] width 43 height 12
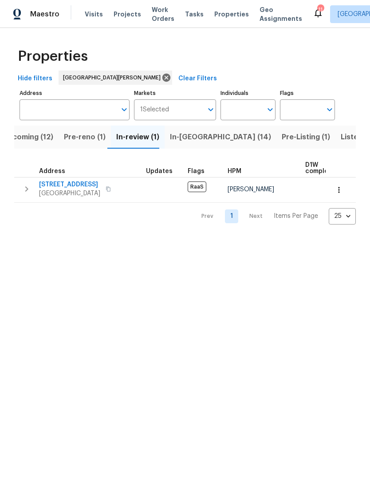
click at [203, 138] on span "In-reno (14)" at bounding box center [220, 137] width 101 height 12
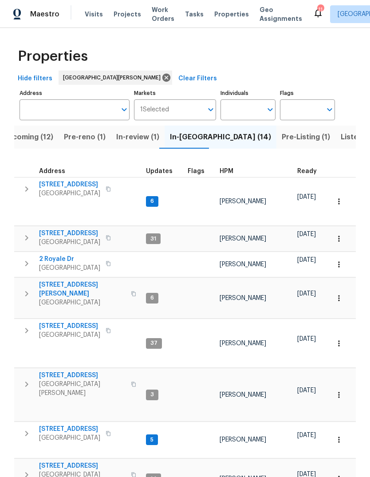
click at [230, 171] on span "HPM" at bounding box center [227, 171] width 14 height 6
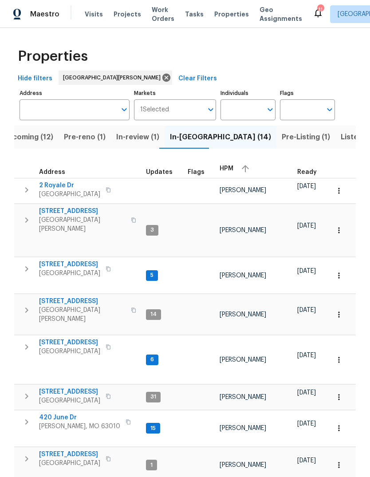
click at [239, 167] on button "button" at bounding box center [245, 168] width 13 height 13
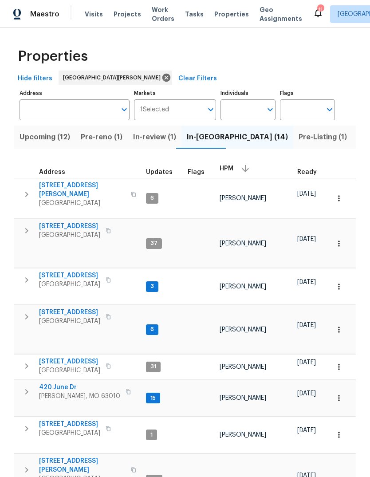
click at [98, 11] on span "Visits" at bounding box center [94, 14] width 18 height 9
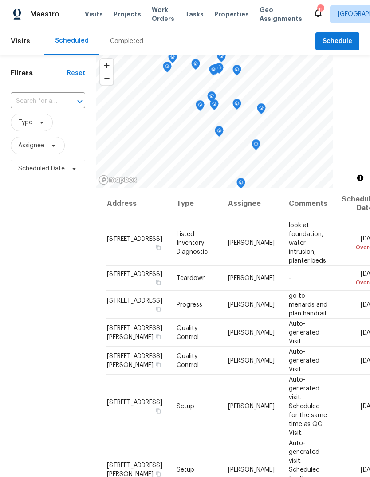
click at [136, 39] on div "Completed" at bounding box center [126, 41] width 33 height 9
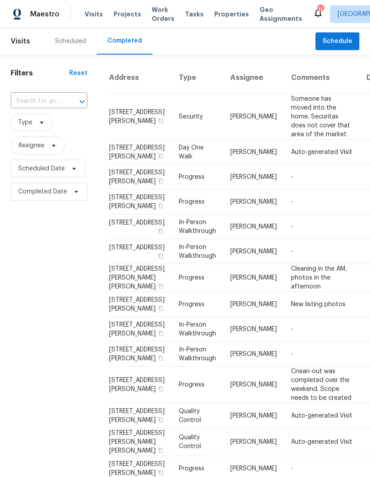
click at [79, 43] on div "Scheduled" at bounding box center [70, 41] width 31 height 9
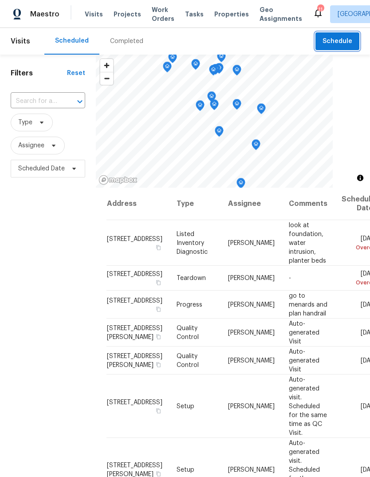
click at [344, 44] on span "Schedule" at bounding box center [338, 41] width 30 height 11
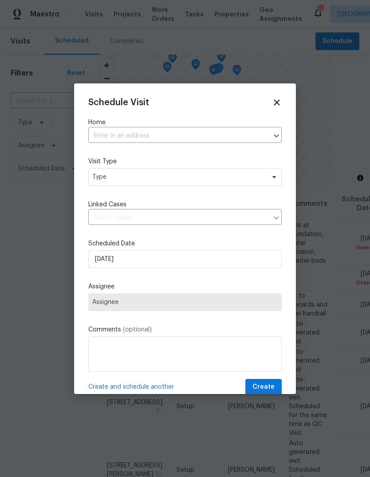
click at [187, 143] on input "text" at bounding box center [172, 136] width 169 height 14
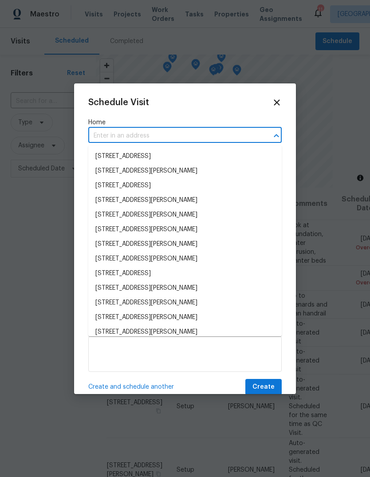
click at [280, 104] on icon at bounding box center [277, 103] width 10 height 10
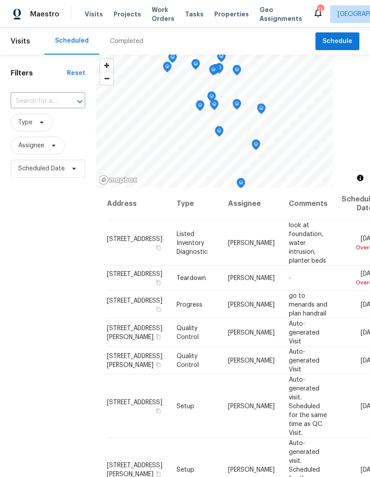
click at [58, 96] on input "text" at bounding box center [36, 102] width 50 height 14
type input "woodlet"
click at [66, 125] on li "15969 Woodlet Park Ct, Chesterfield, MO 63017" at bounding box center [47, 121] width 74 height 15
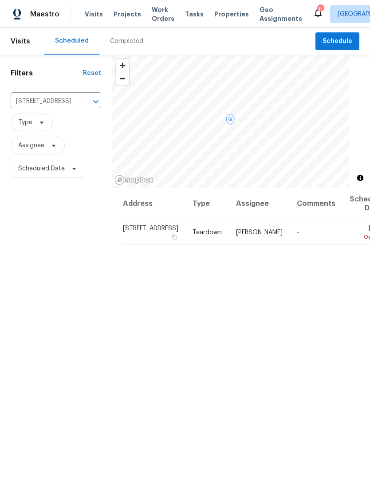
click at [0, 0] on icon at bounding box center [0, 0] width 0 height 0
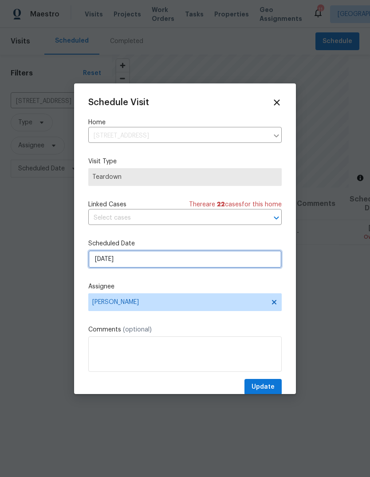
click at [239, 260] on input "8/11/2025" at bounding box center [184, 259] width 193 height 18
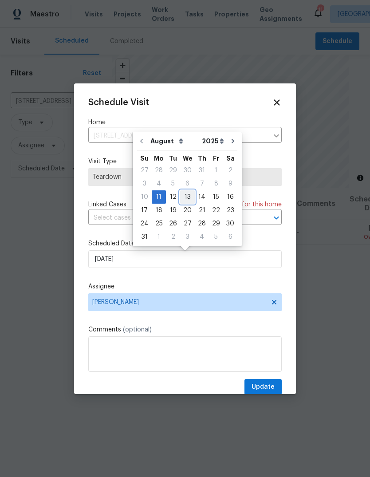
click at [188, 197] on div "13" at bounding box center [187, 197] width 15 height 12
type input "8/13/2025"
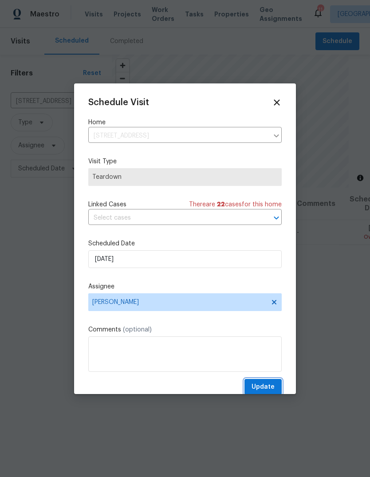
click at [272, 387] on span "Update" at bounding box center [263, 387] width 23 height 11
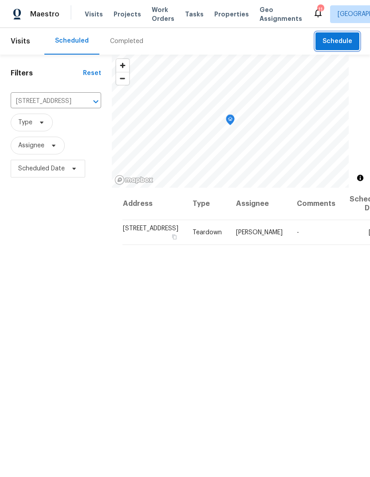
click at [347, 42] on span "Schedule" at bounding box center [338, 41] width 30 height 11
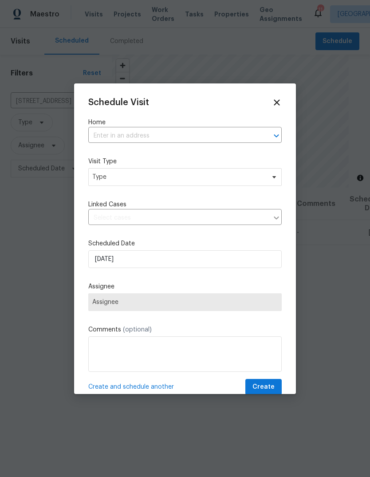
click at [223, 137] on input "text" at bounding box center [172, 136] width 169 height 14
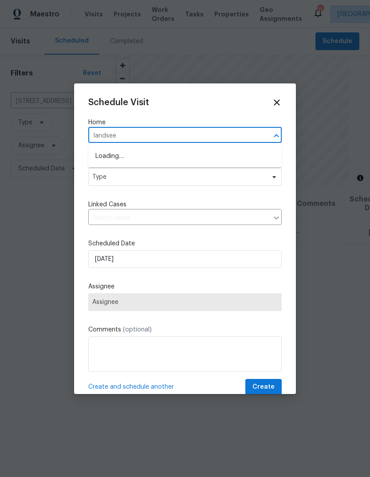
type input "landseer"
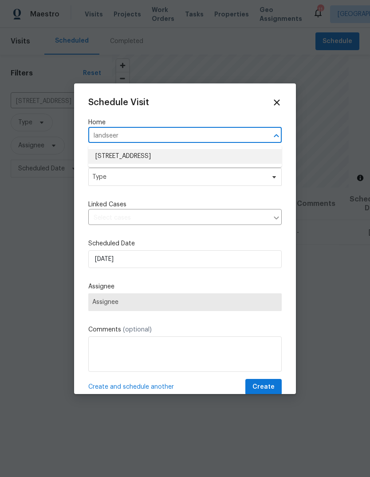
click at [189, 163] on li "11100 Landseer Dr, Saint Louis, MO 63136" at bounding box center [184, 156] width 193 height 15
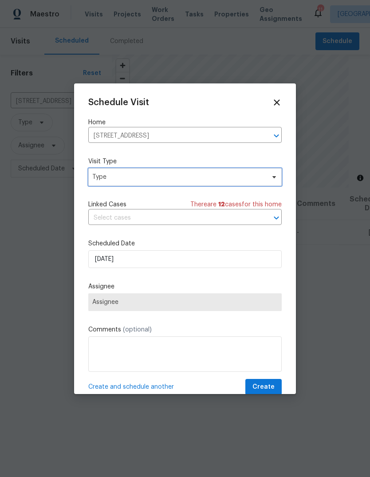
click at [205, 181] on span "Type" at bounding box center [178, 177] width 173 height 9
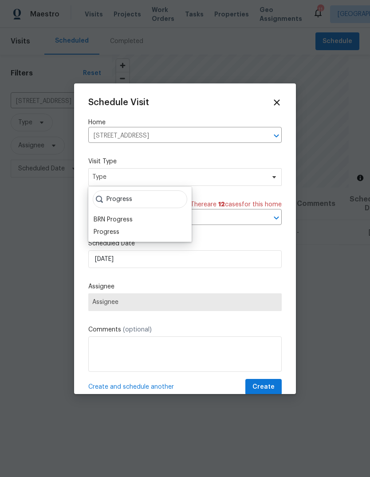
type input "Progress"
click at [134, 231] on div "Progress" at bounding box center [140, 232] width 98 height 12
click at [110, 236] on div "Progress" at bounding box center [107, 232] width 26 height 9
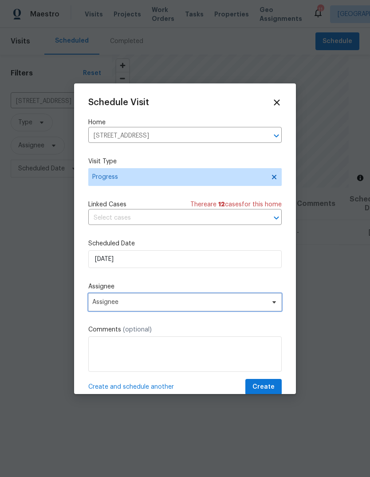
click at [183, 304] on span "Assignee" at bounding box center [179, 302] width 174 height 7
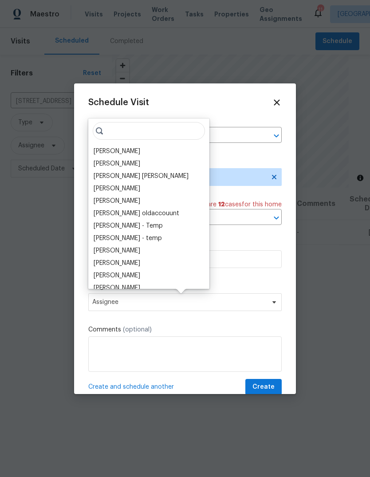
click at [147, 148] on div "[PERSON_NAME]" at bounding box center [149, 151] width 116 height 12
click at [140, 154] on div "[PERSON_NAME]" at bounding box center [117, 151] width 47 height 9
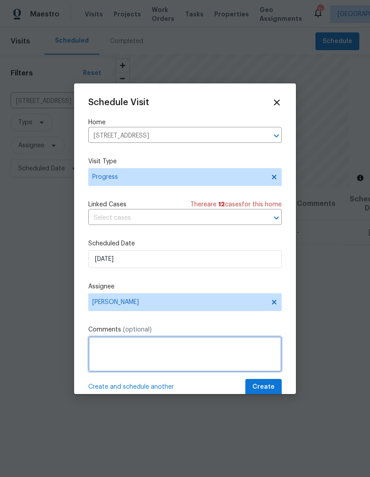
click at [167, 358] on textarea at bounding box center [184, 353] width 193 height 35
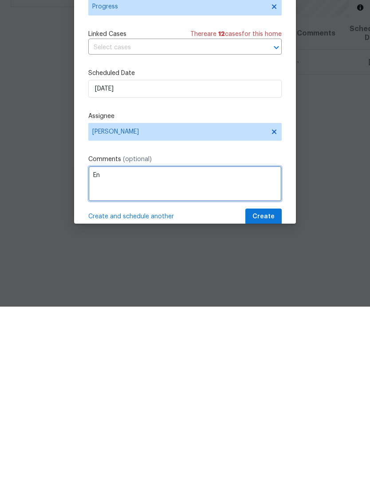
type textarea "E"
type textarea "Put stickers back in place after rental scam victim took down"
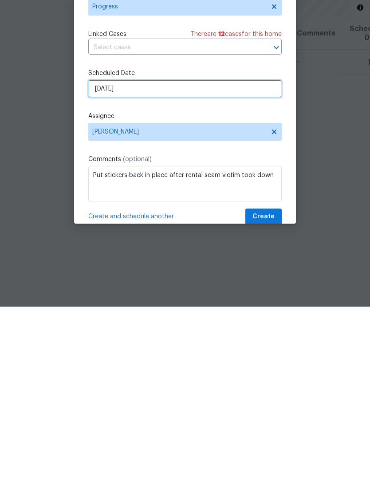
click at [197, 250] on input "8/12/2025" at bounding box center [184, 259] width 193 height 18
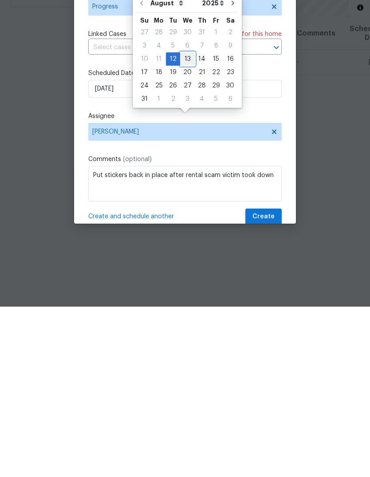
click at [184, 223] on div "13" at bounding box center [187, 229] width 15 height 12
type input "8/13/2025"
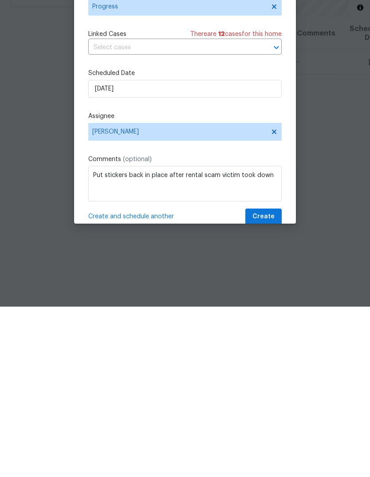
scroll to position [33, 0]
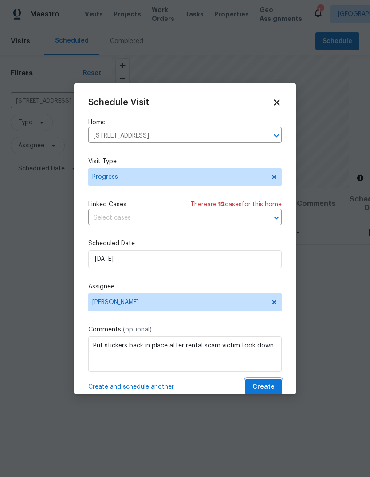
click at [267, 391] on span "Create" at bounding box center [263, 387] width 22 height 11
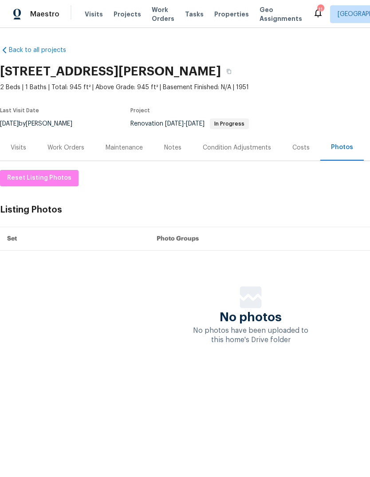
click at [76, 154] on div "Work Orders" at bounding box center [66, 147] width 58 height 26
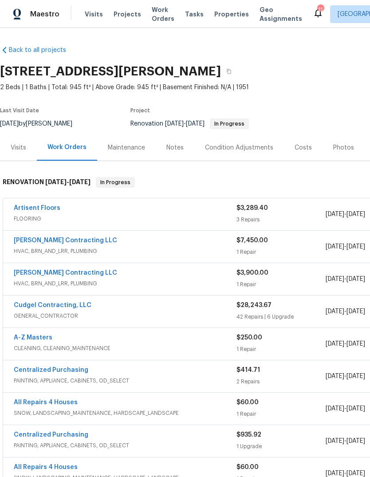
click at [181, 148] on div "Notes" at bounding box center [174, 147] width 17 height 9
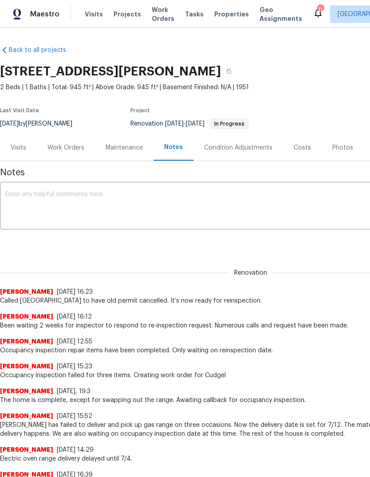
click at [351, 151] on div "Photos" at bounding box center [343, 147] width 42 height 26
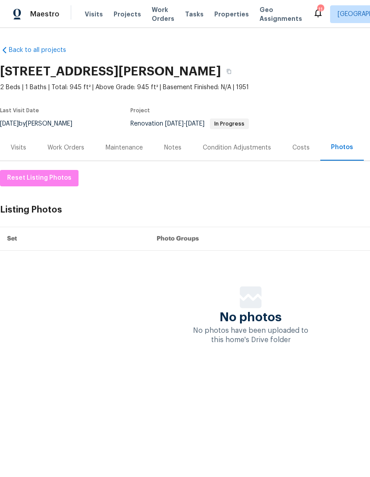
click at [80, 149] on div "Work Orders" at bounding box center [65, 147] width 37 height 9
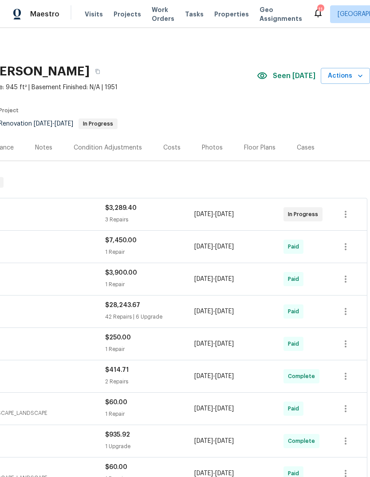
scroll to position [0, 131]
click at [360, 71] on icon "button" at bounding box center [360, 75] width 9 height 9
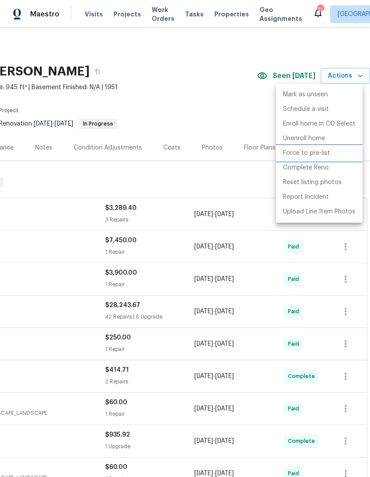
click at [331, 157] on li "Force to pre-list" at bounding box center [319, 153] width 87 height 15
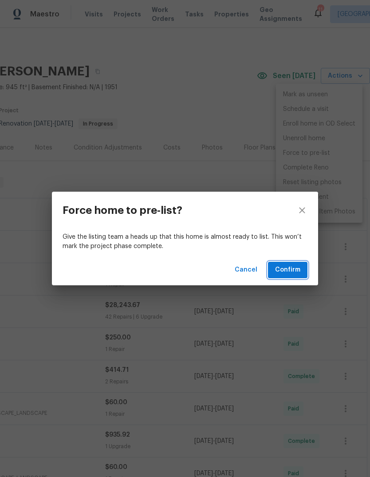
click at [296, 268] on span "Confirm" at bounding box center [287, 269] width 25 height 11
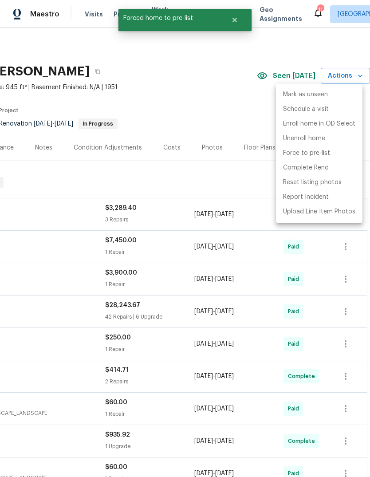
click at [197, 89] on div at bounding box center [185, 238] width 370 height 477
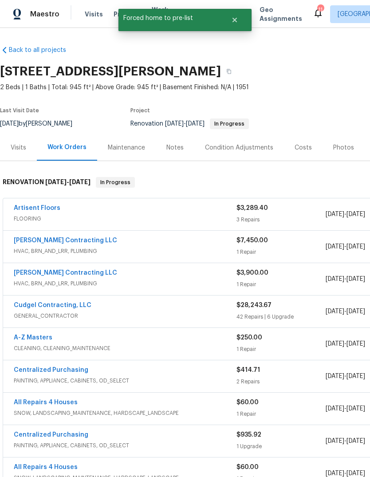
scroll to position [0, 0]
click at [345, 151] on div "Photos" at bounding box center [343, 147] width 21 height 9
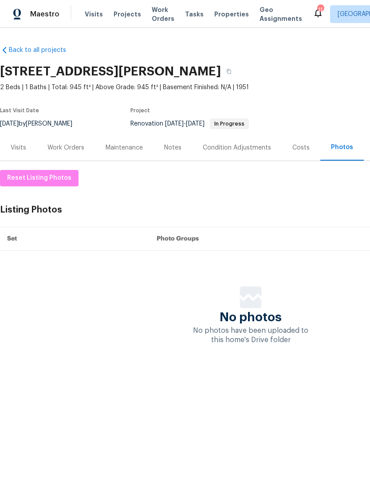
click at [73, 150] on div "Work Orders" at bounding box center [65, 147] width 37 height 9
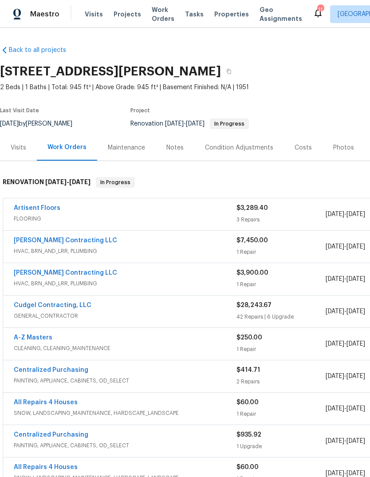
click at [311, 147] on div "Costs" at bounding box center [303, 147] width 39 height 26
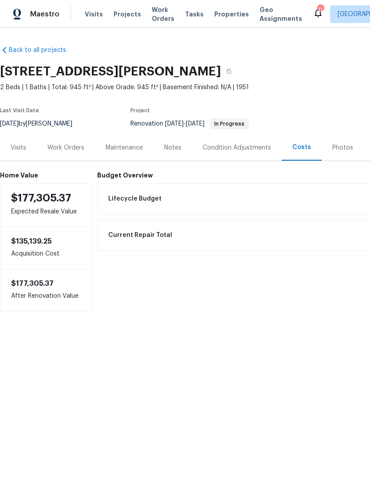
click at [73, 149] on div "Work Orders" at bounding box center [65, 147] width 37 height 9
